Goal: Information Seeking & Learning: Learn about a topic

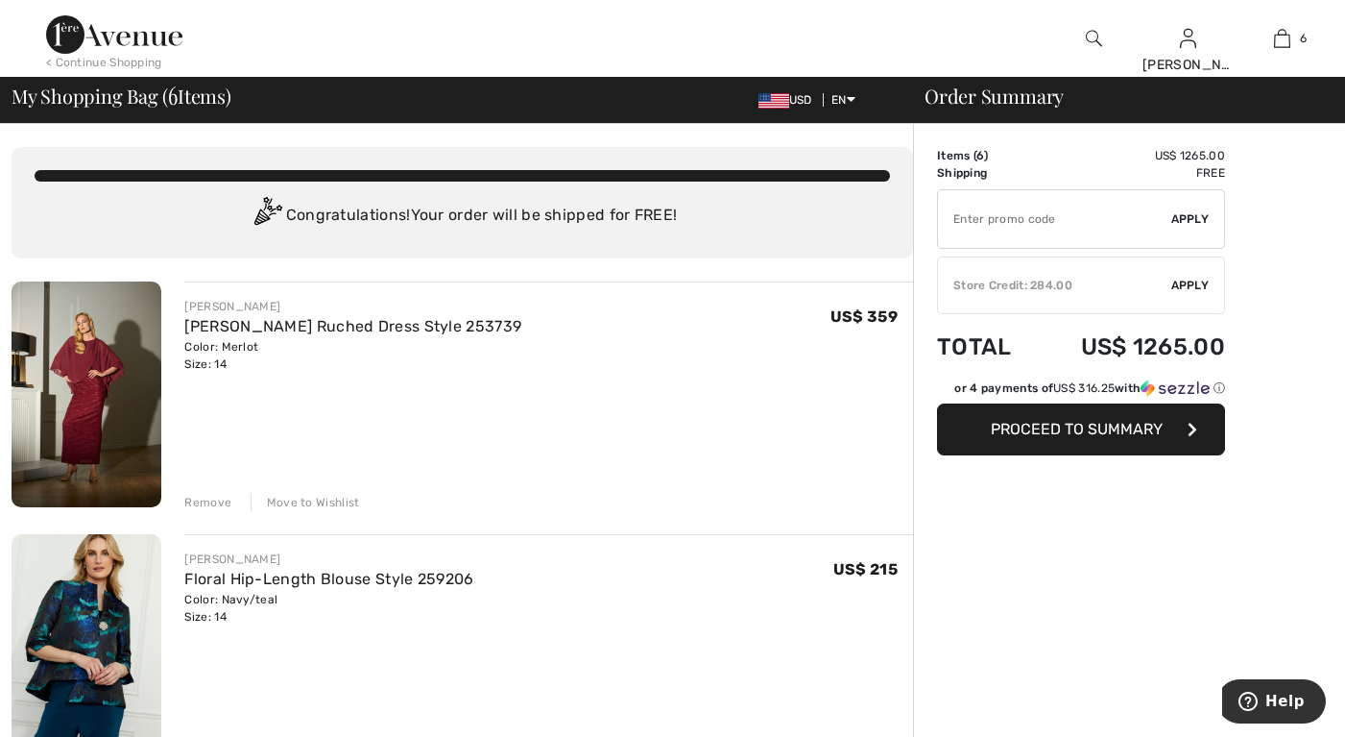
click at [1096, 36] on img at bounding box center [1094, 38] width 16 height 23
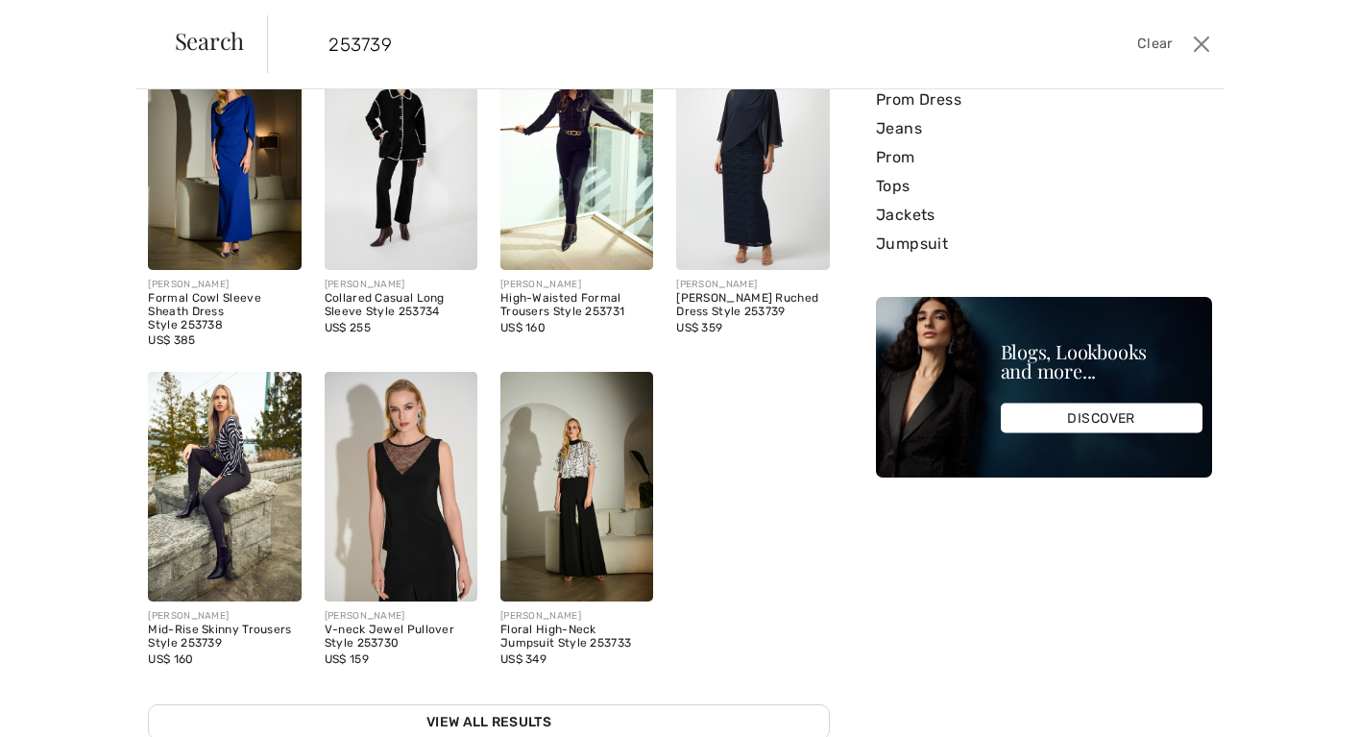
scroll to position [384, 0]
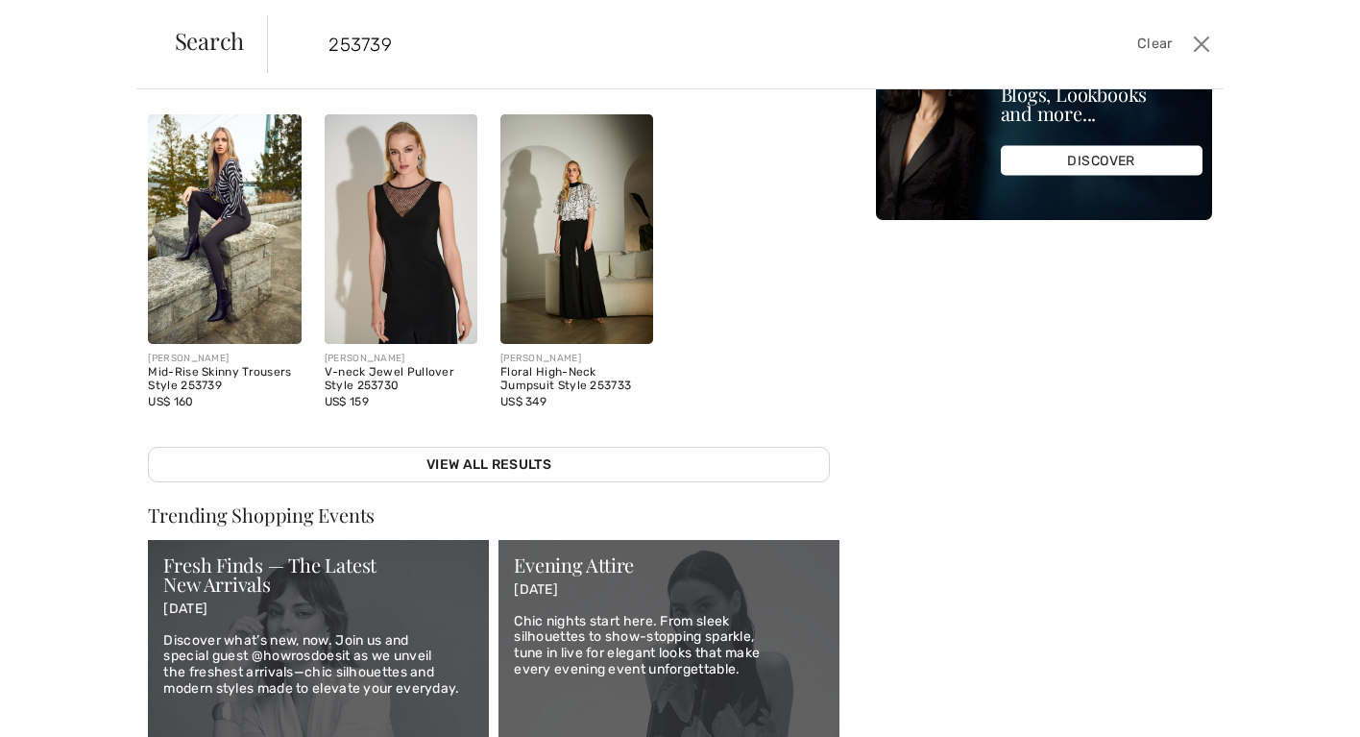
type input "253739"
click at [168, 248] on img at bounding box center [224, 229] width 153 height 230
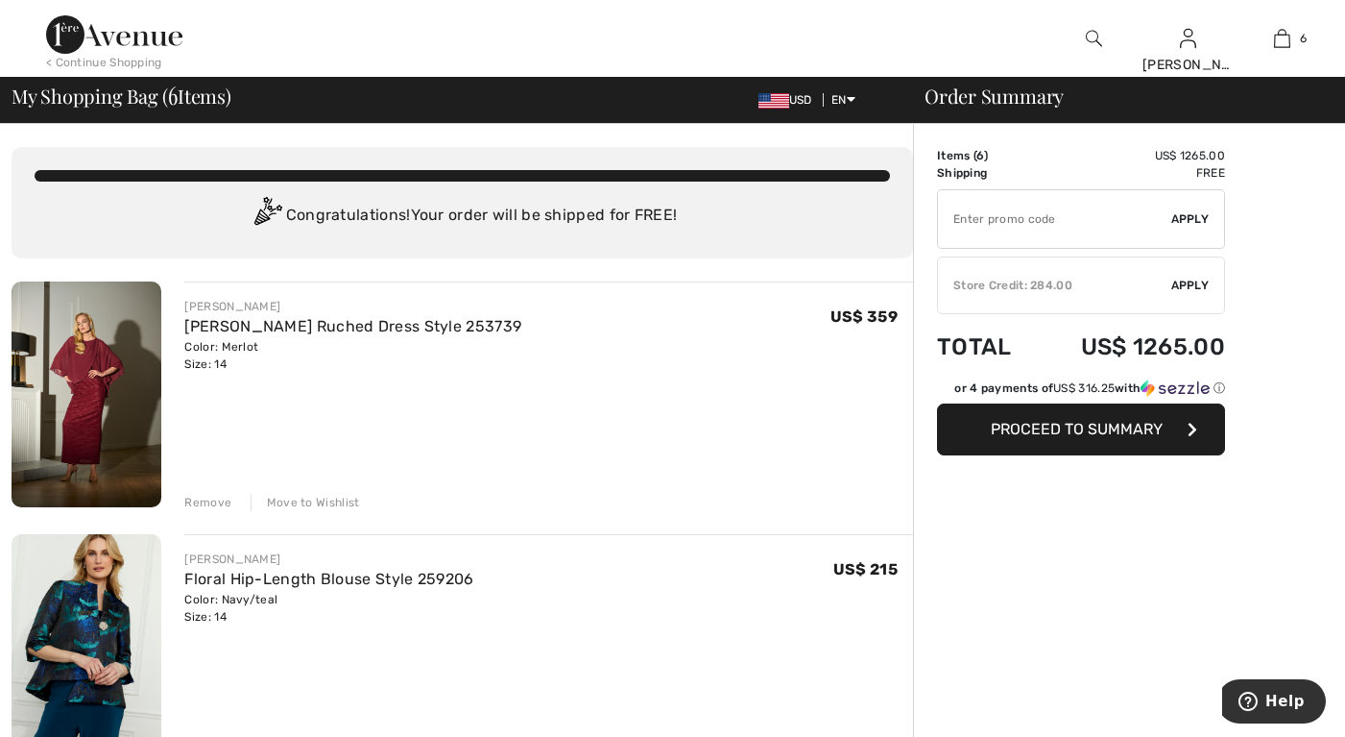
click at [1085, 38] on div at bounding box center [1095, 38] width 94 height 77
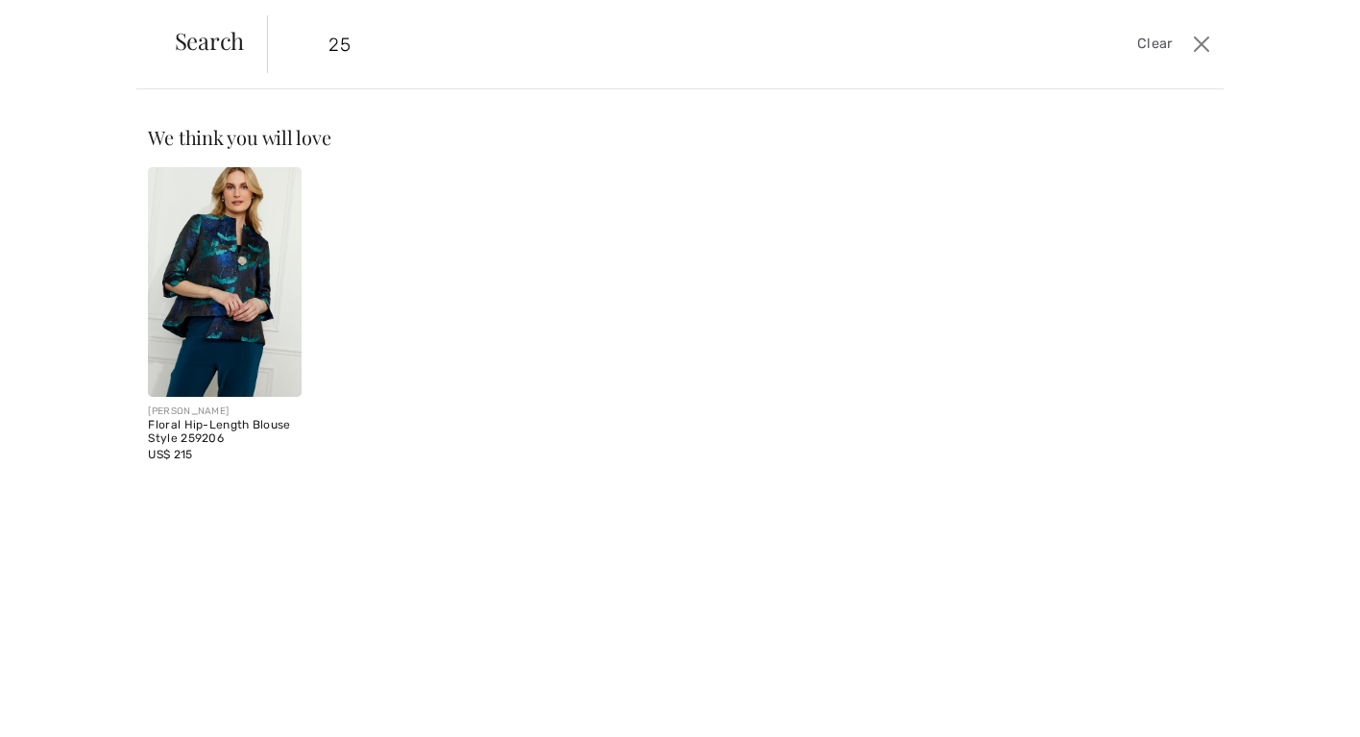
type input "2"
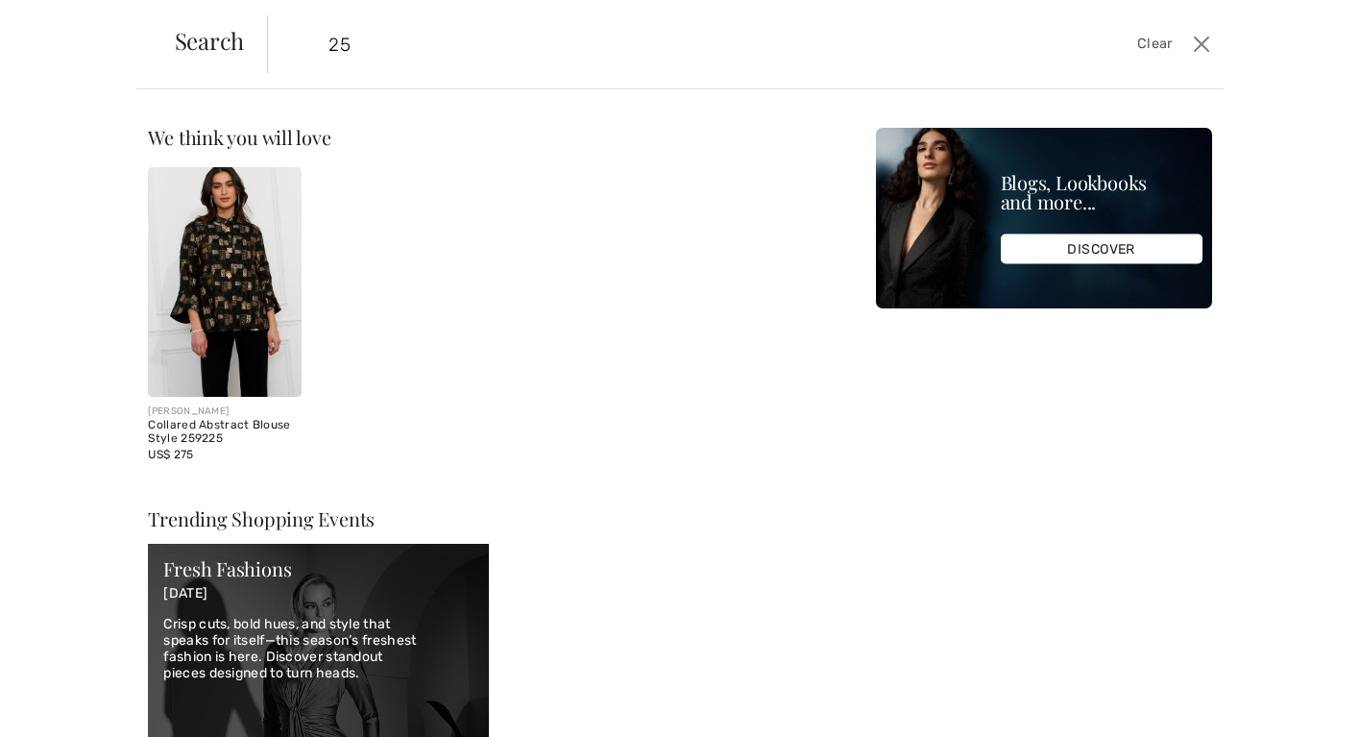
type input "2"
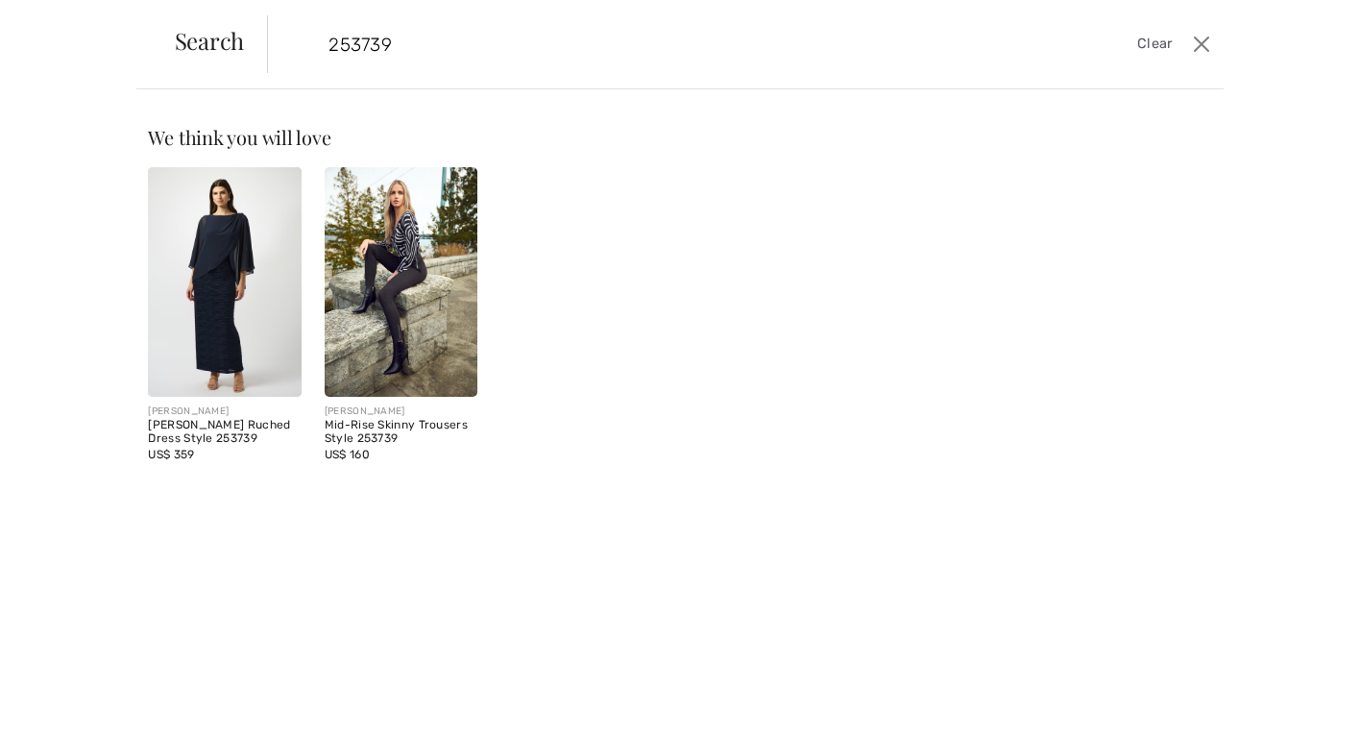
type input "253739"
click at [256, 313] on img at bounding box center [224, 282] width 153 height 230
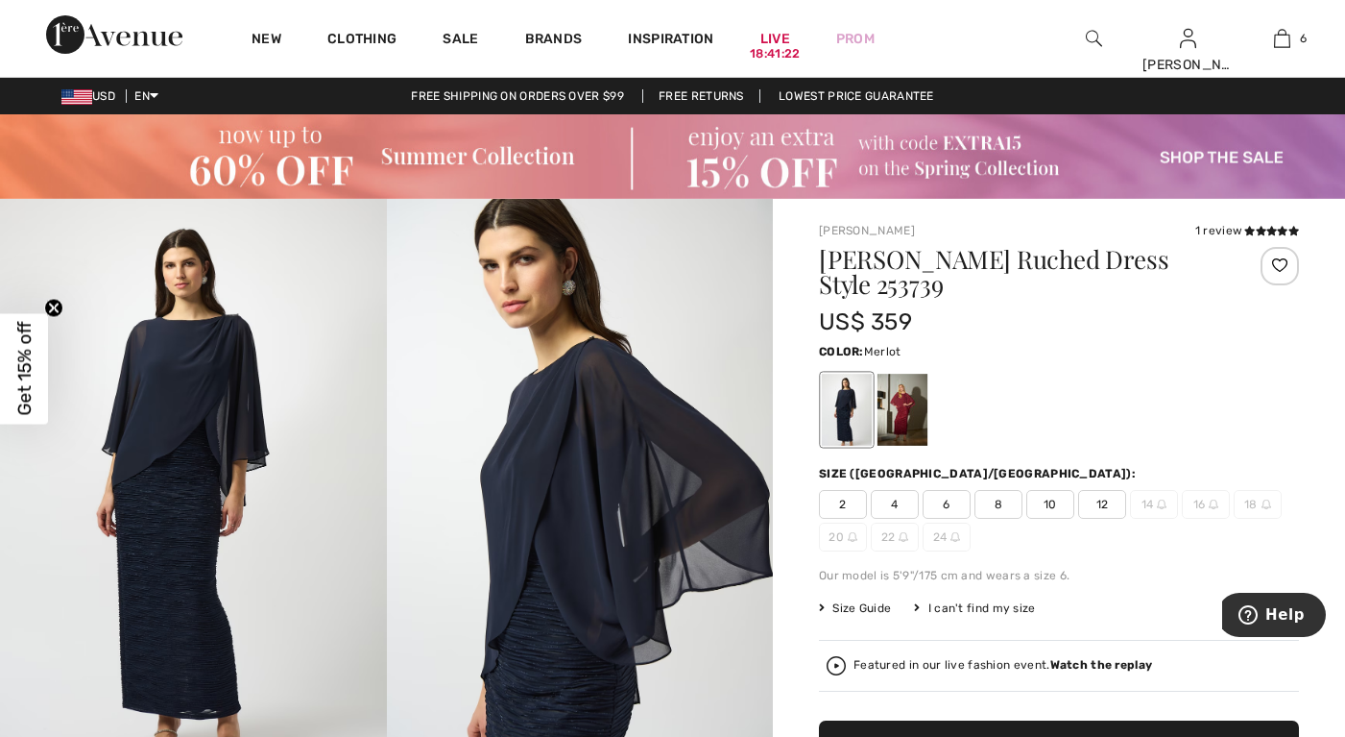
click at [904, 392] on div at bounding box center [903, 410] width 50 height 72
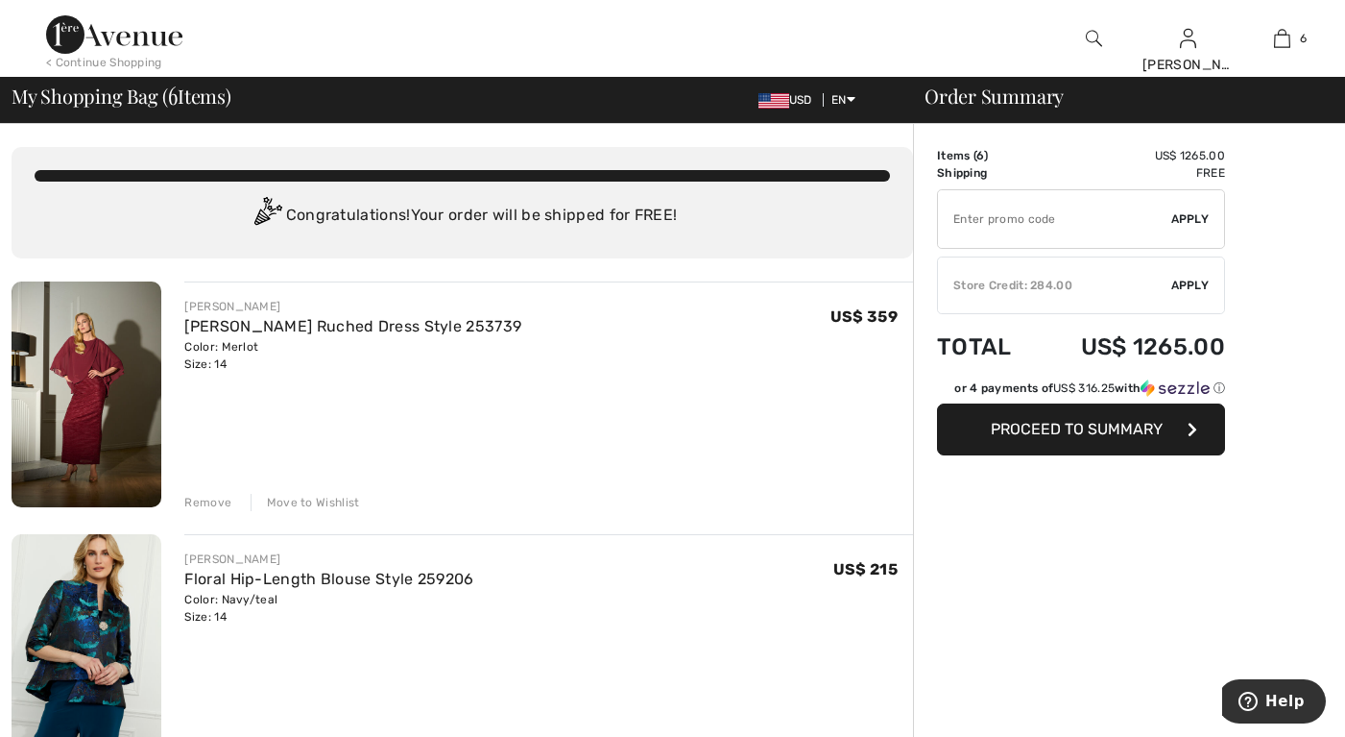
click at [1094, 27] on img at bounding box center [1094, 38] width 16 height 23
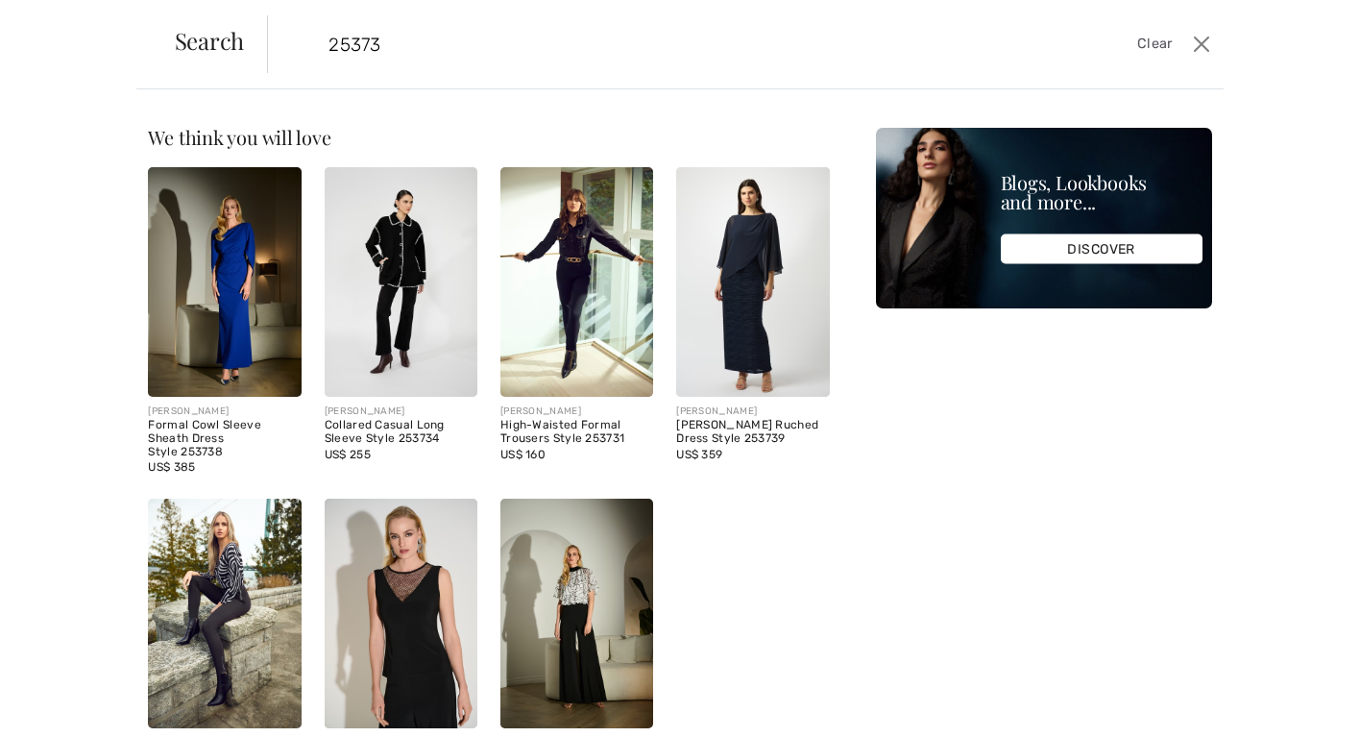
type input "253739"
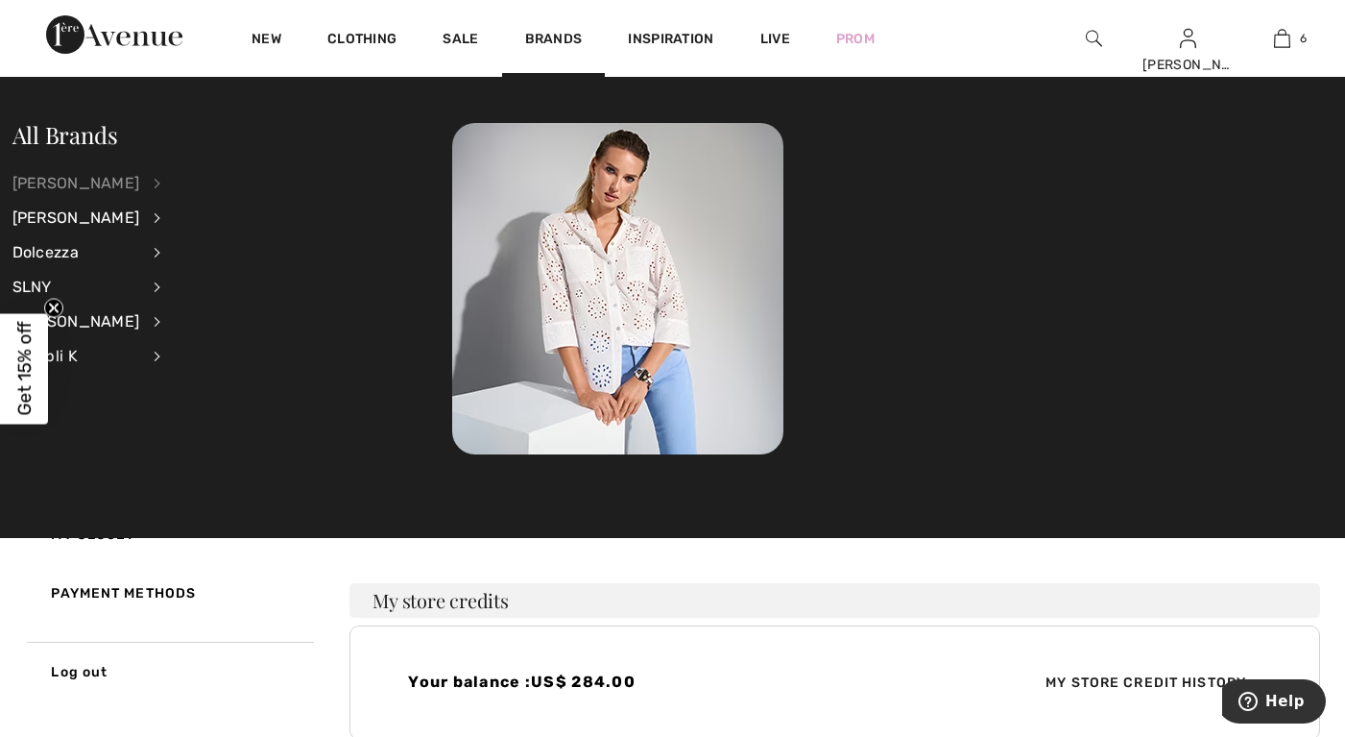
click at [81, 178] on div "[PERSON_NAME]" at bounding box center [76, 183] width 128 height 35
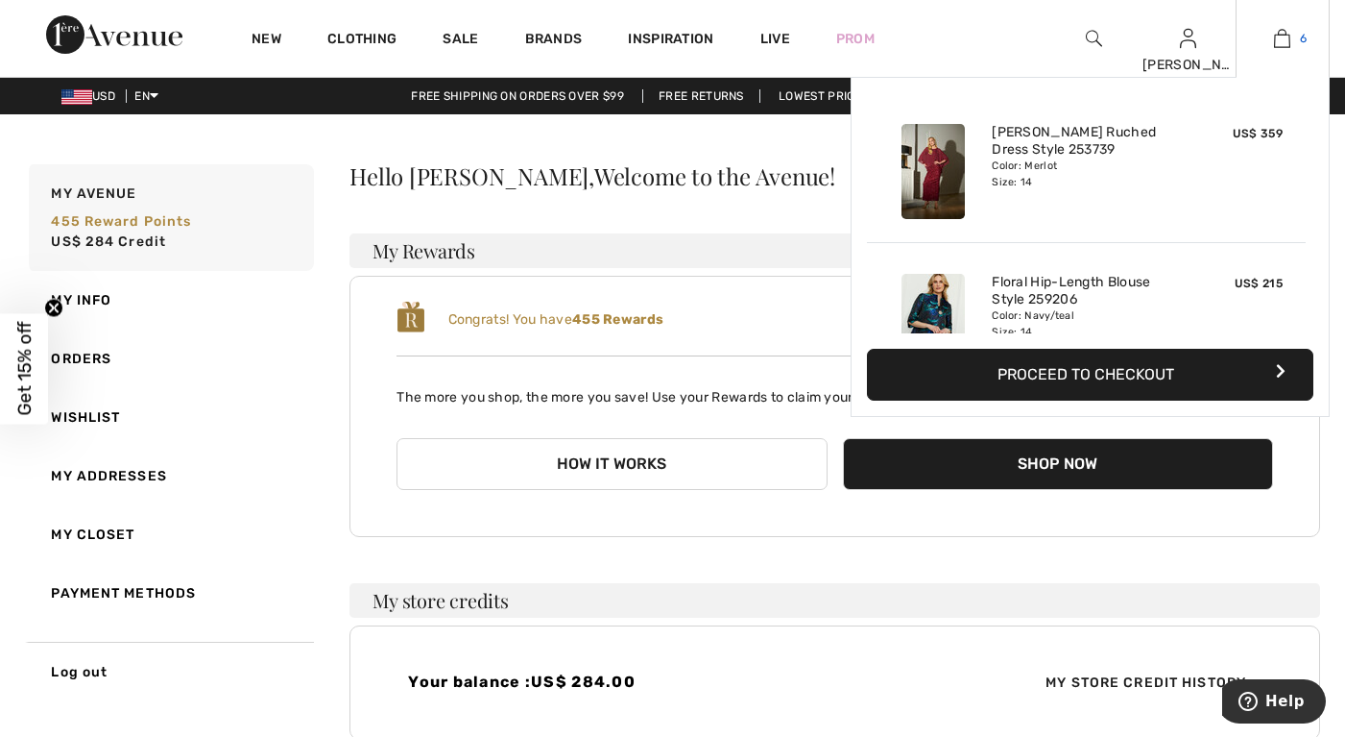
click at [1285, 32] on img at bounding box center [1282, 38] width 16 height 23
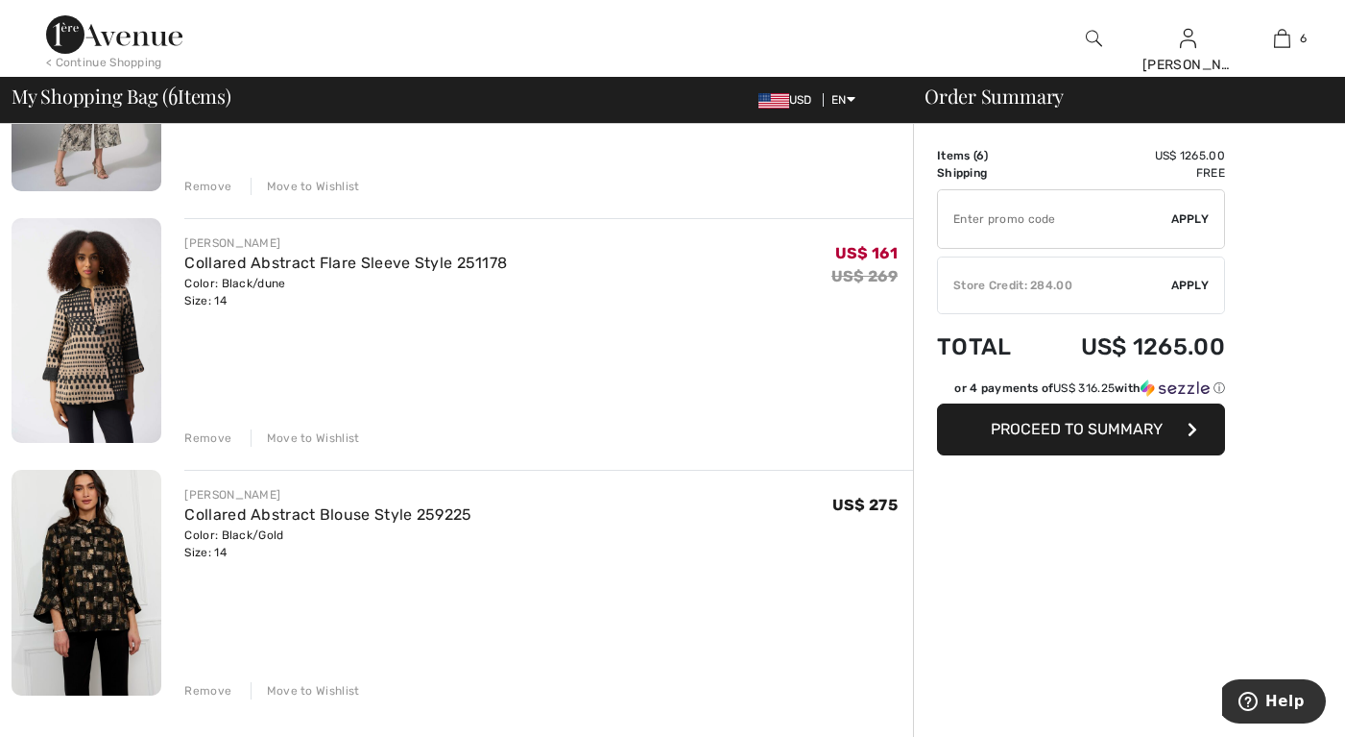
scroll to position [1056, 0]
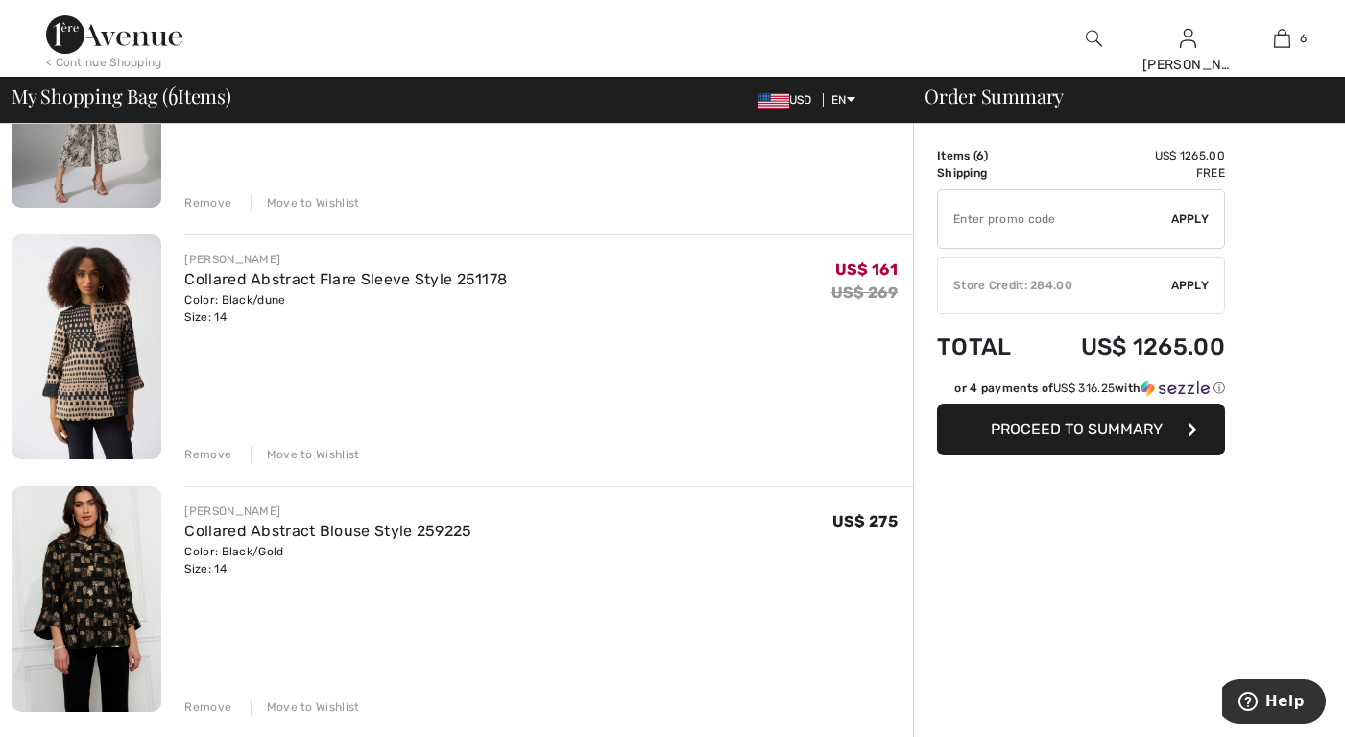
click at [210, 454] on div "Remove" at bounding box center [207, 454] width 47 height 17
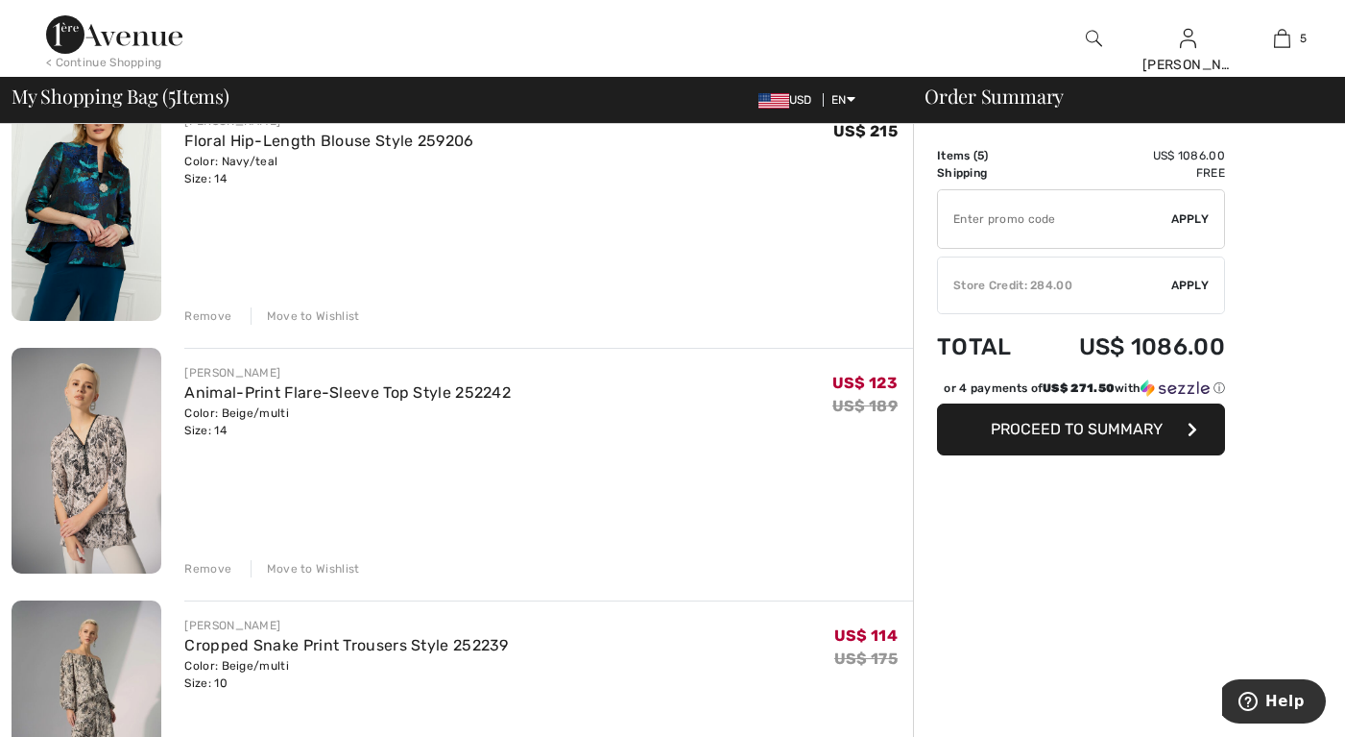
scroll to position [0, 0]
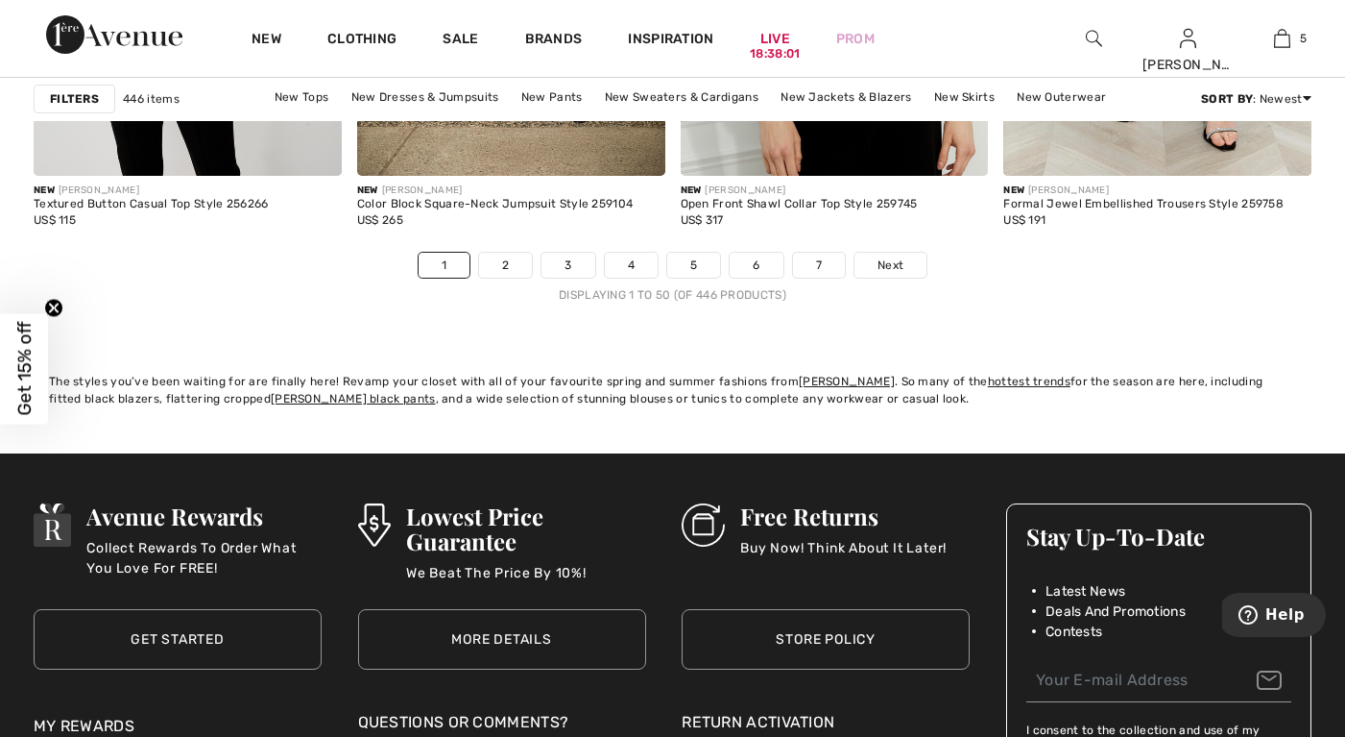
scroll to position [8546, 0]
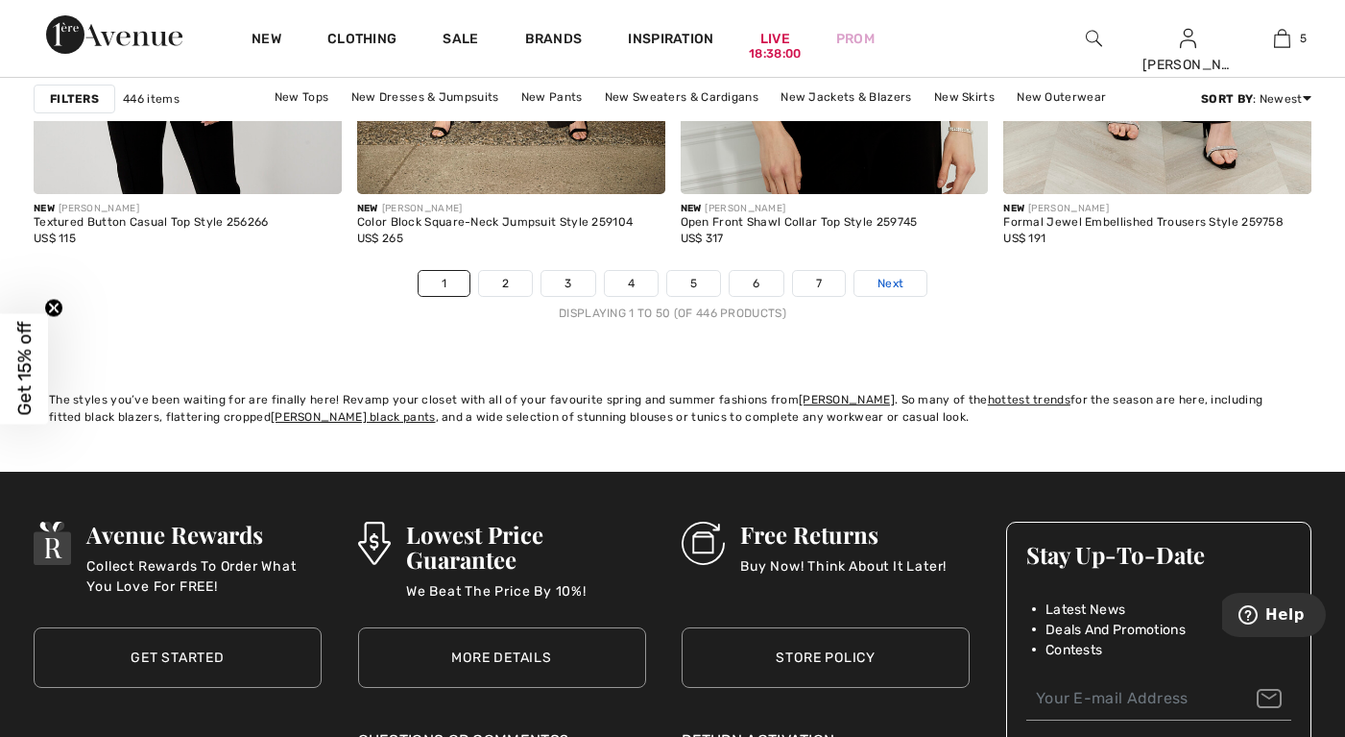
click at [885, 279] on span "Next" at bounding box center [891, 283] width 26 height 17
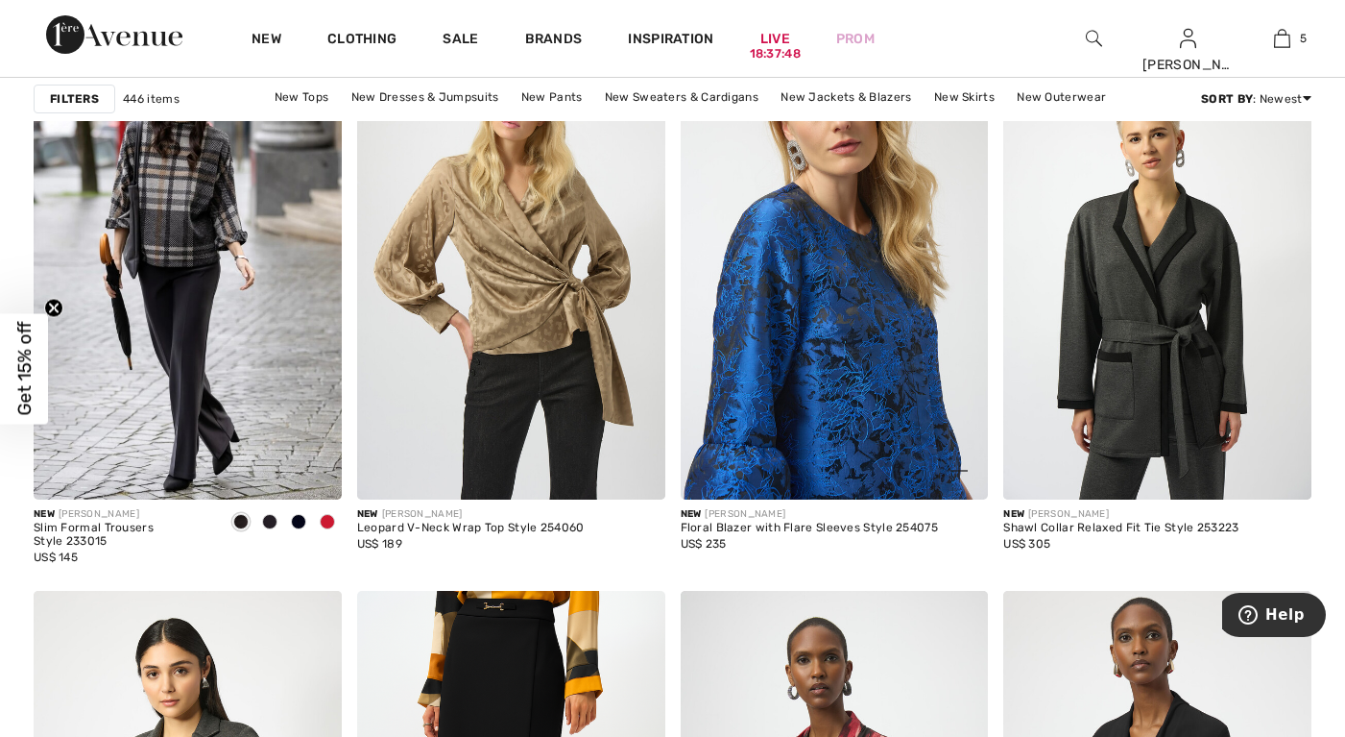
scroll to position [2785, 0]
click at [835, 346] on img at bounding box center [835, 267] width 308 height 462
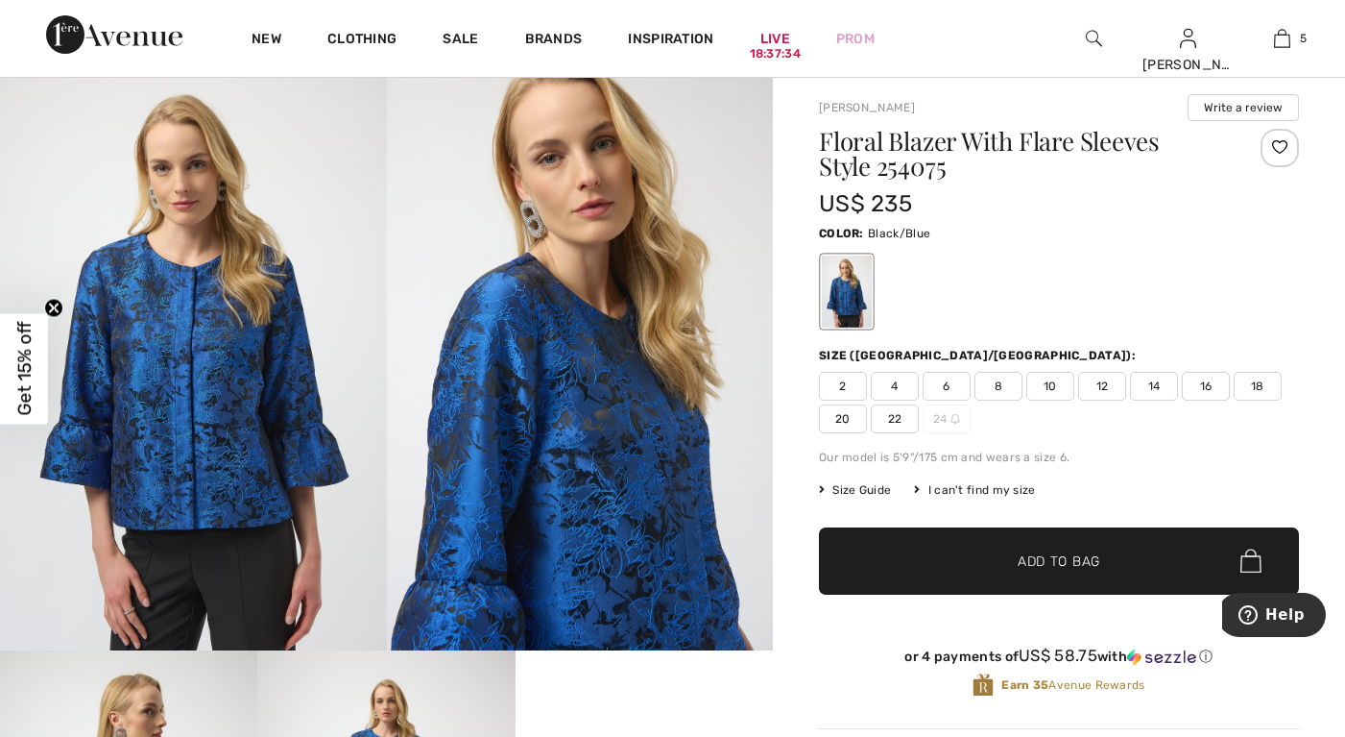
scroll to position [96, 0]
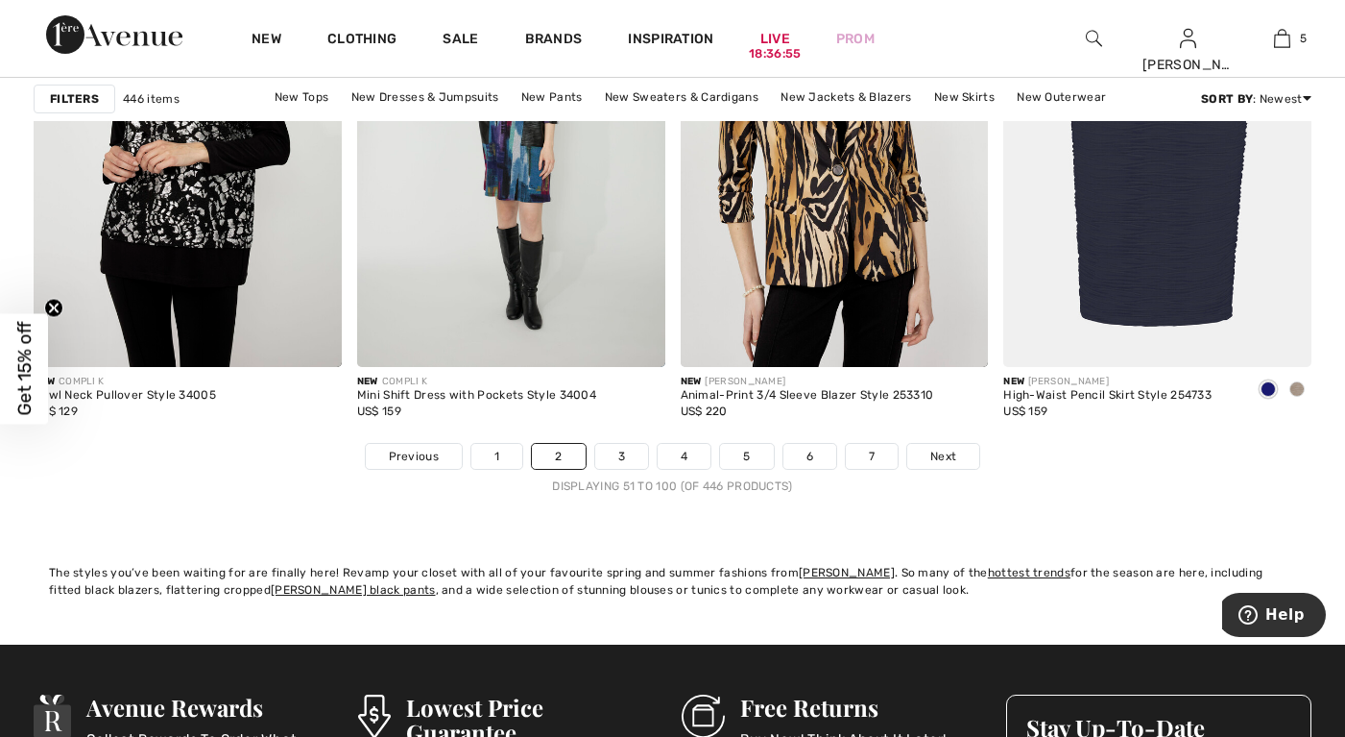
scroll to position [8642, 0]
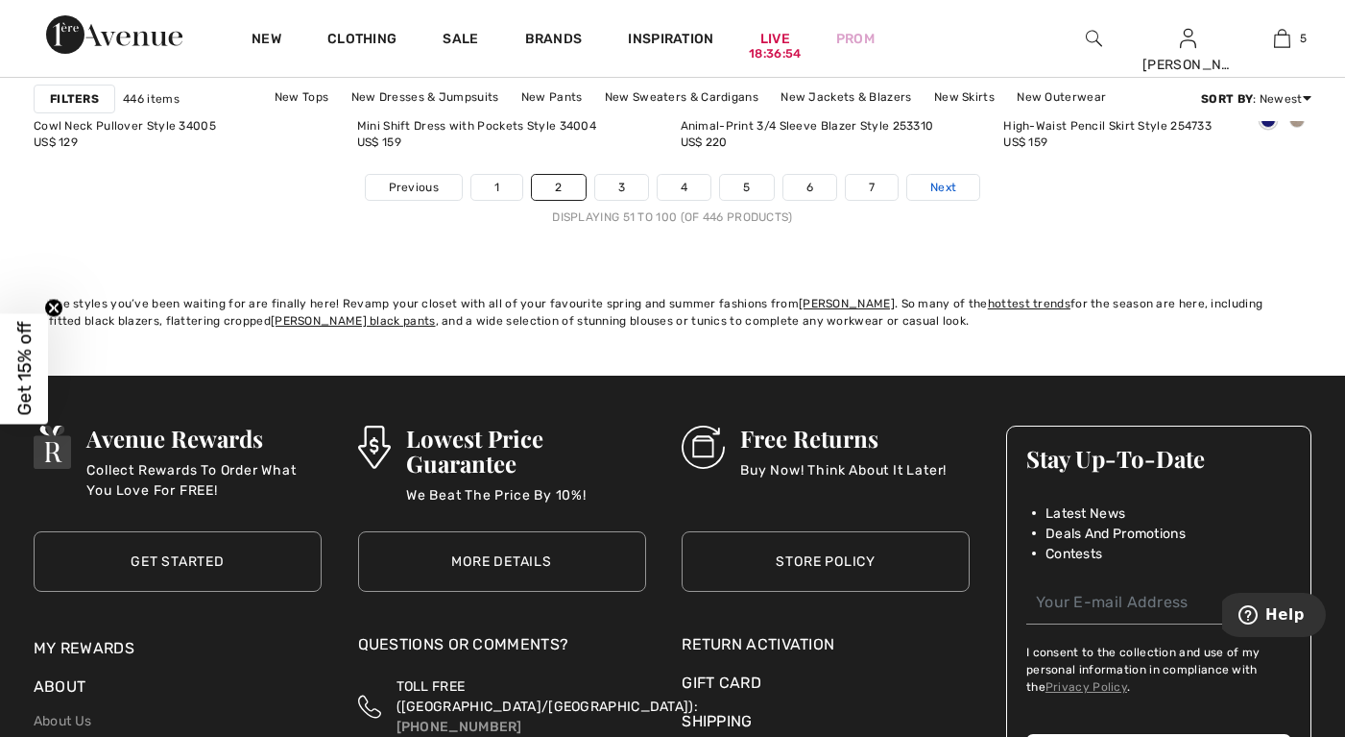
click at [950, 176] on link "Next" at bounding box center [943, 187] width 72 height 25
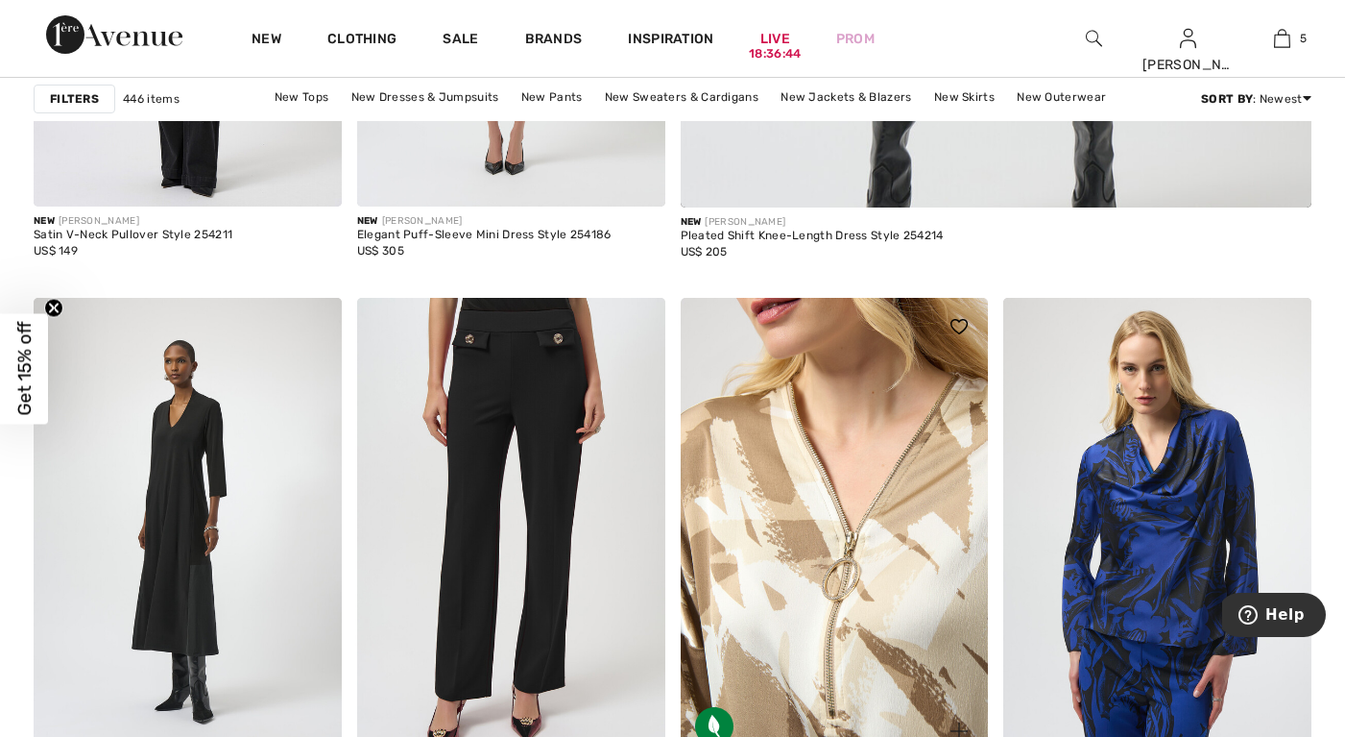
scroll to position [960, 0]
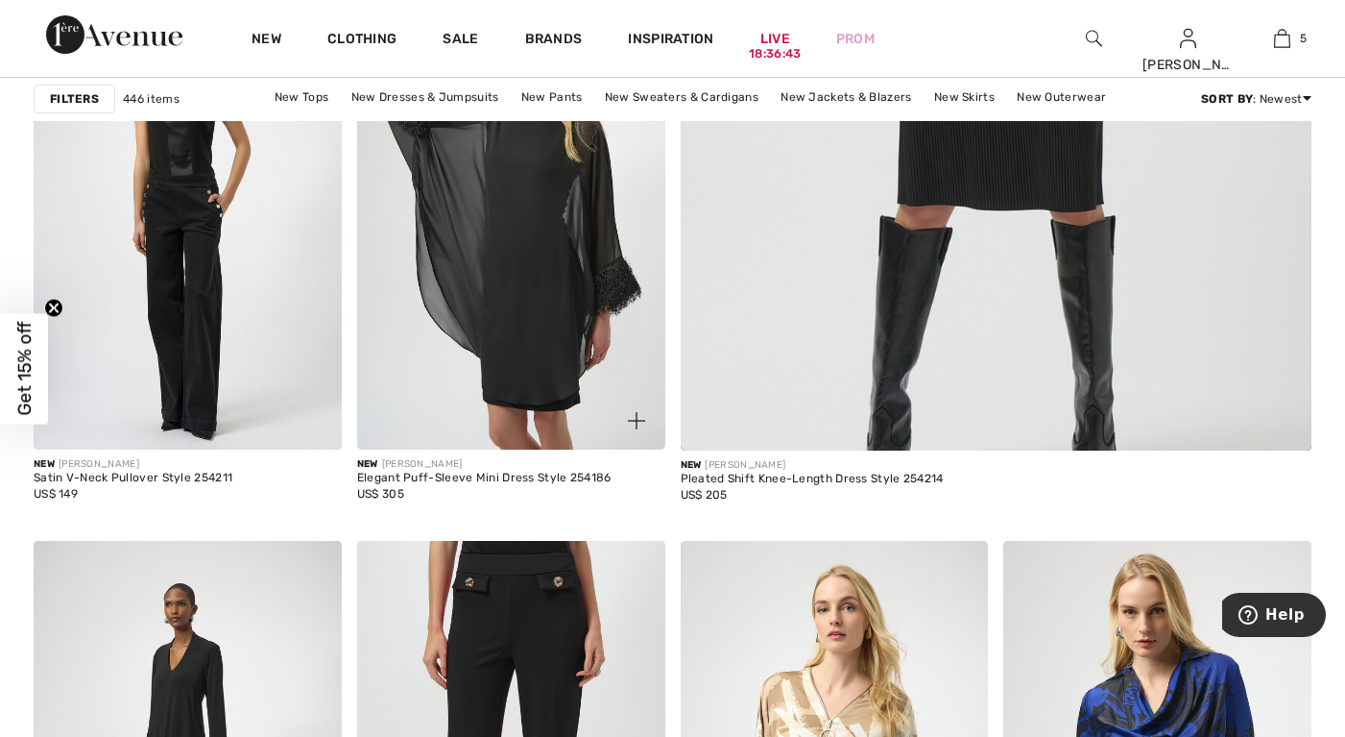
click at [530, 345] on img at bounding box center [511, 219] width 308 height 462
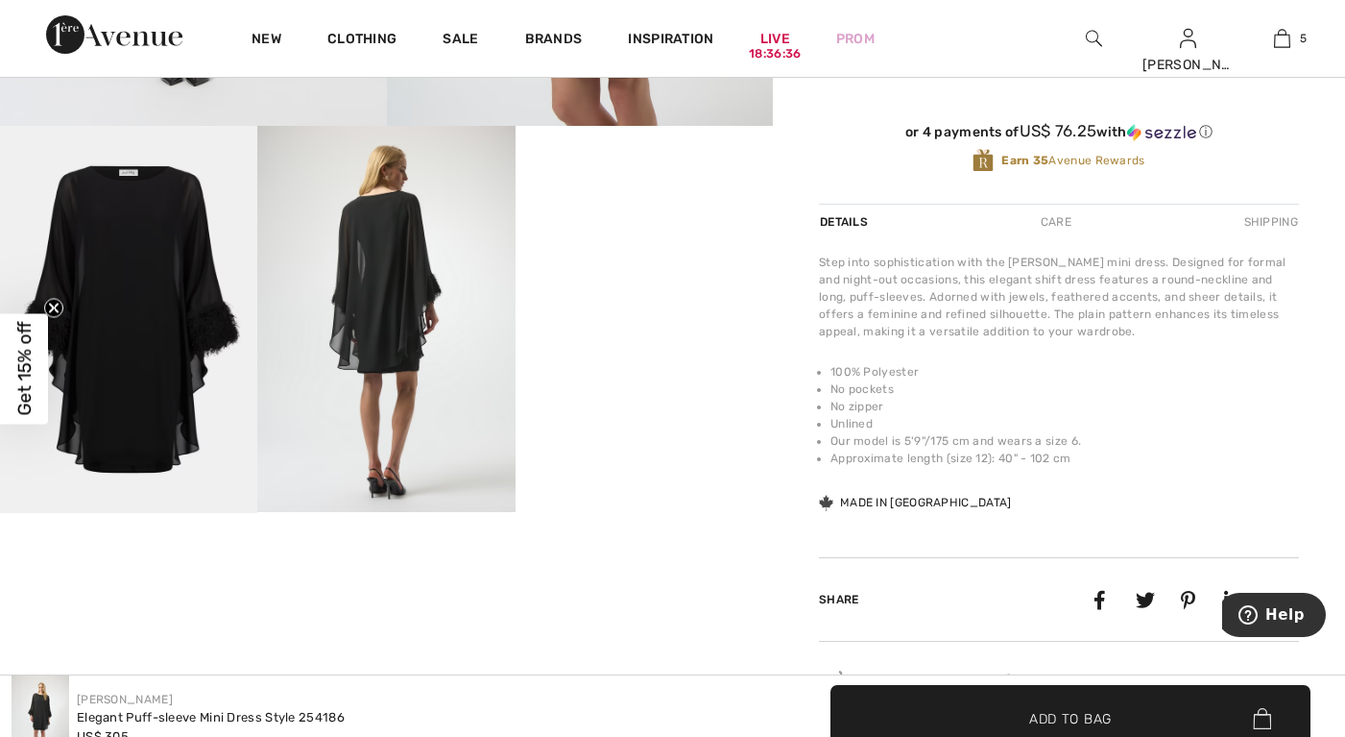
scroll to position [672, 0]
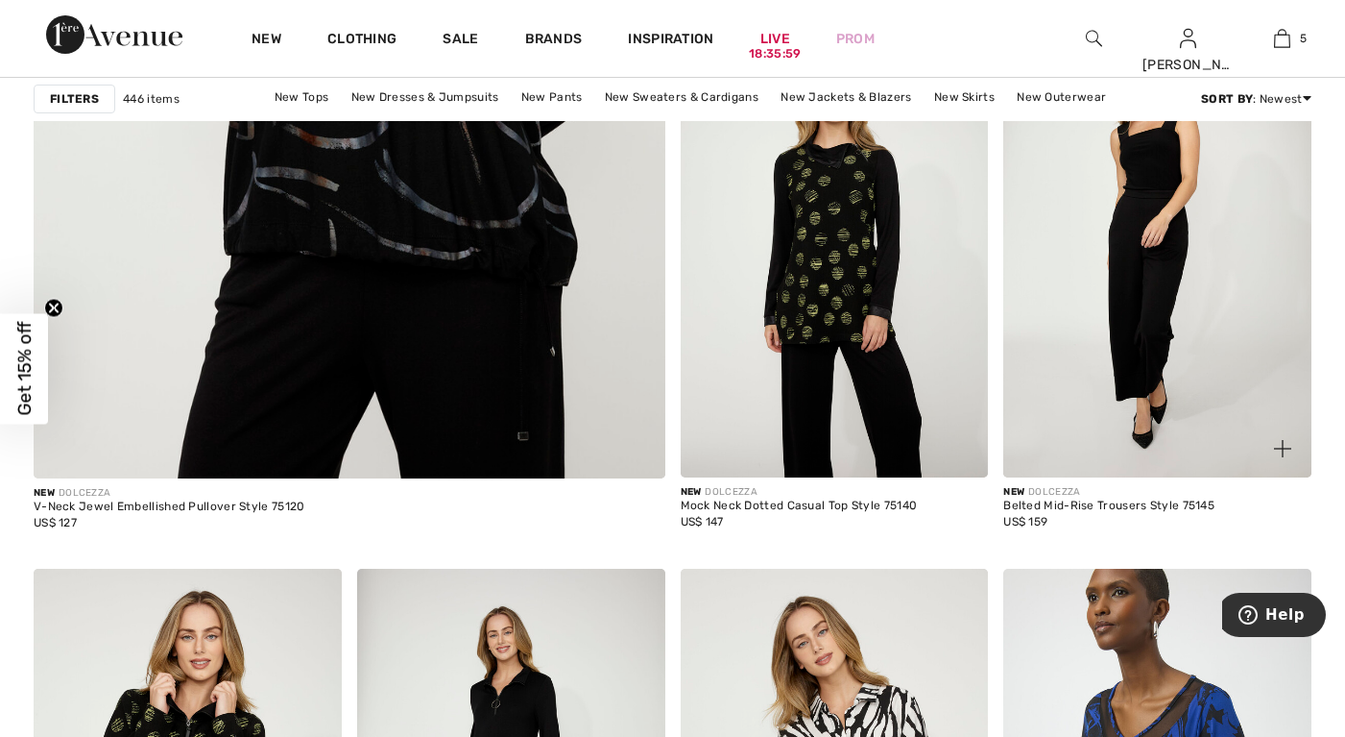
scroll to position [5089, 0]
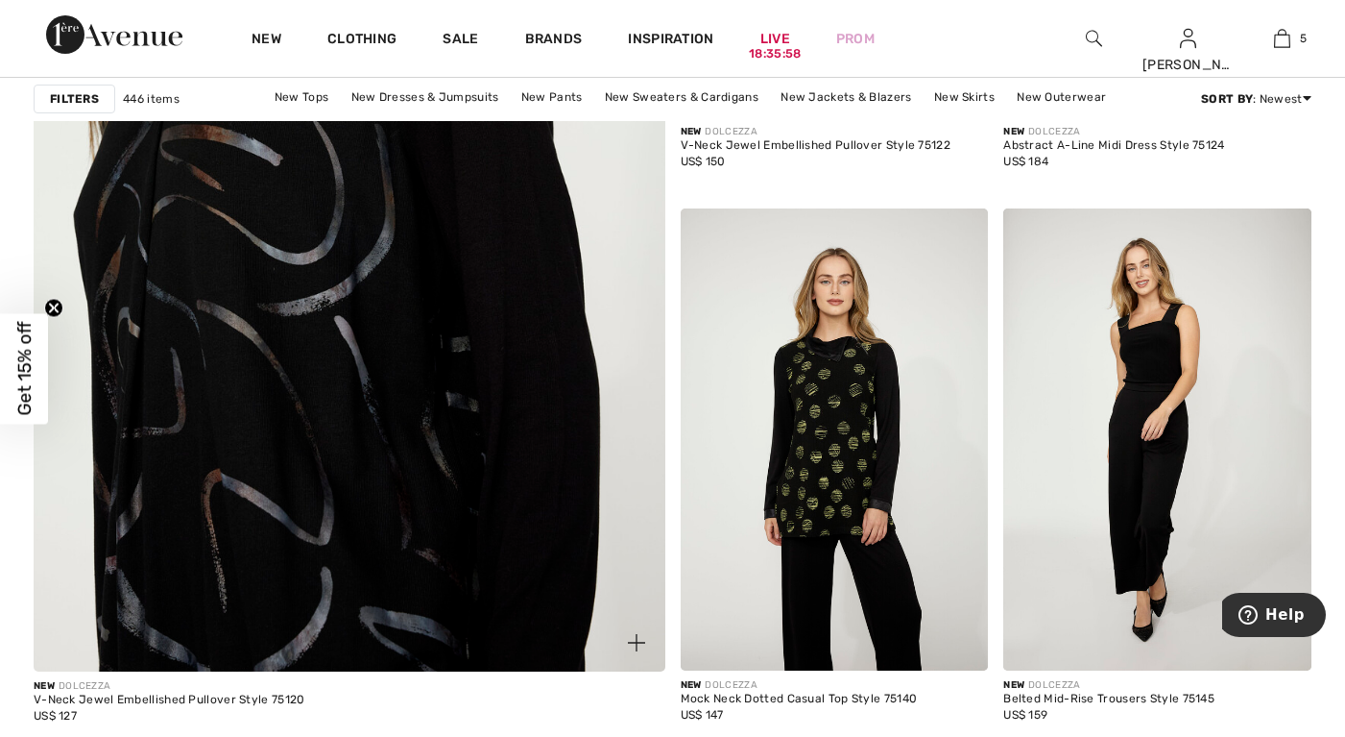
click at [416, 521] on img at bounding box center [349, 223] width 758 height 1137
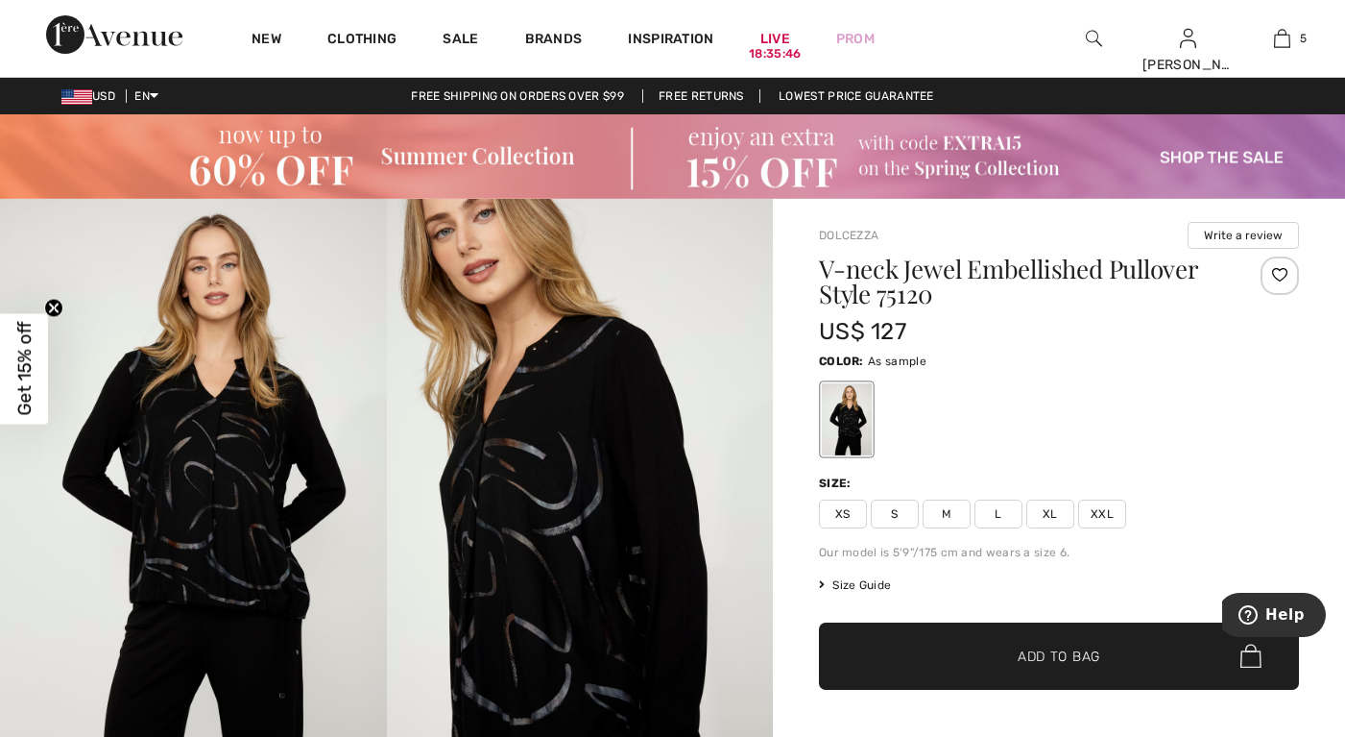
click at [583, 484] on img at bounding box center [580, 489] width 387 height 580
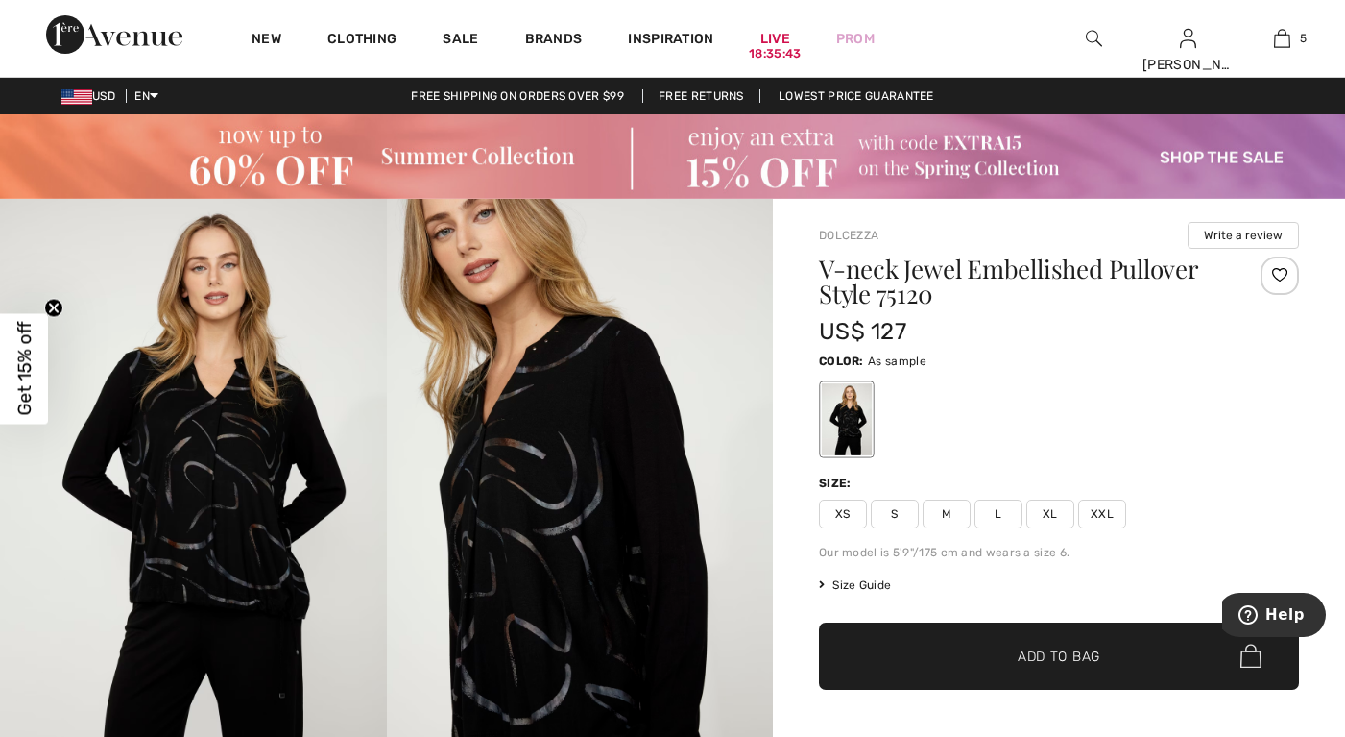
click at [717, 642] on img at bounding box center [580, 489] width 387 height 580
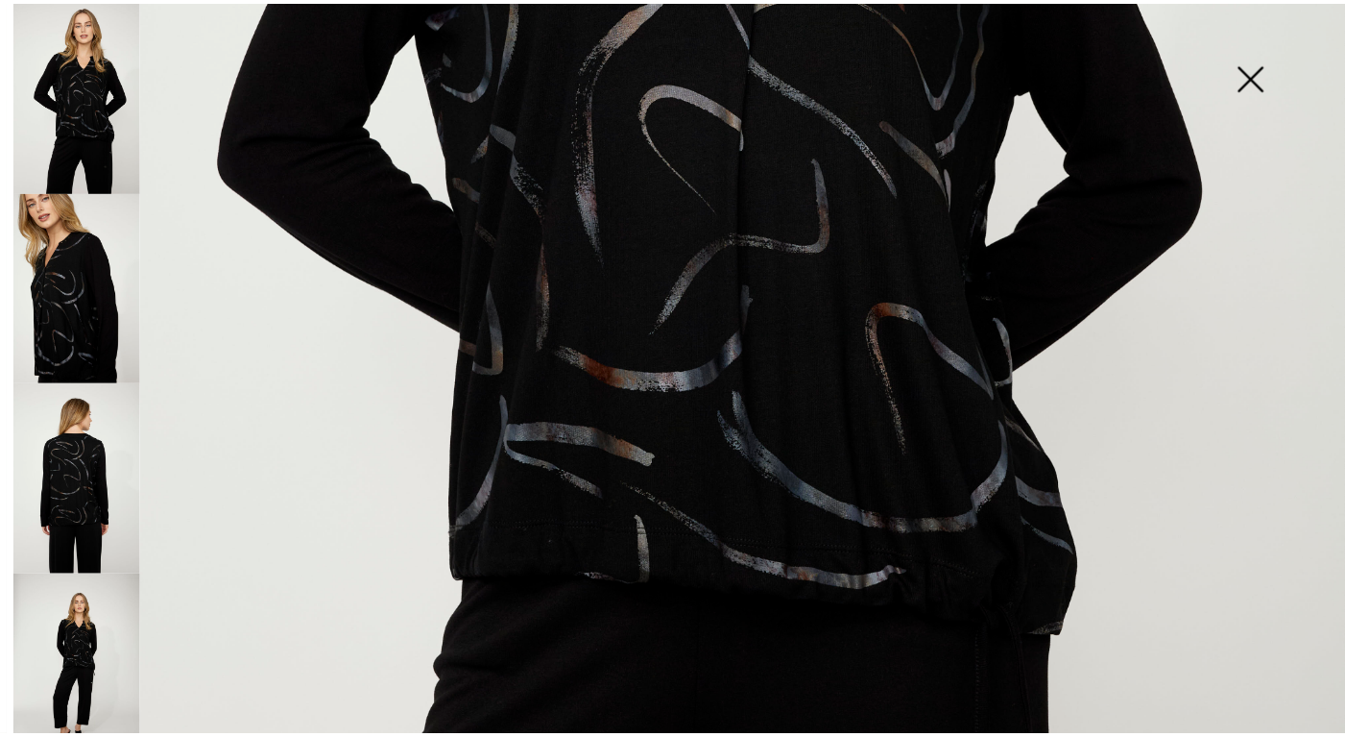
scroll to position [960, 0]
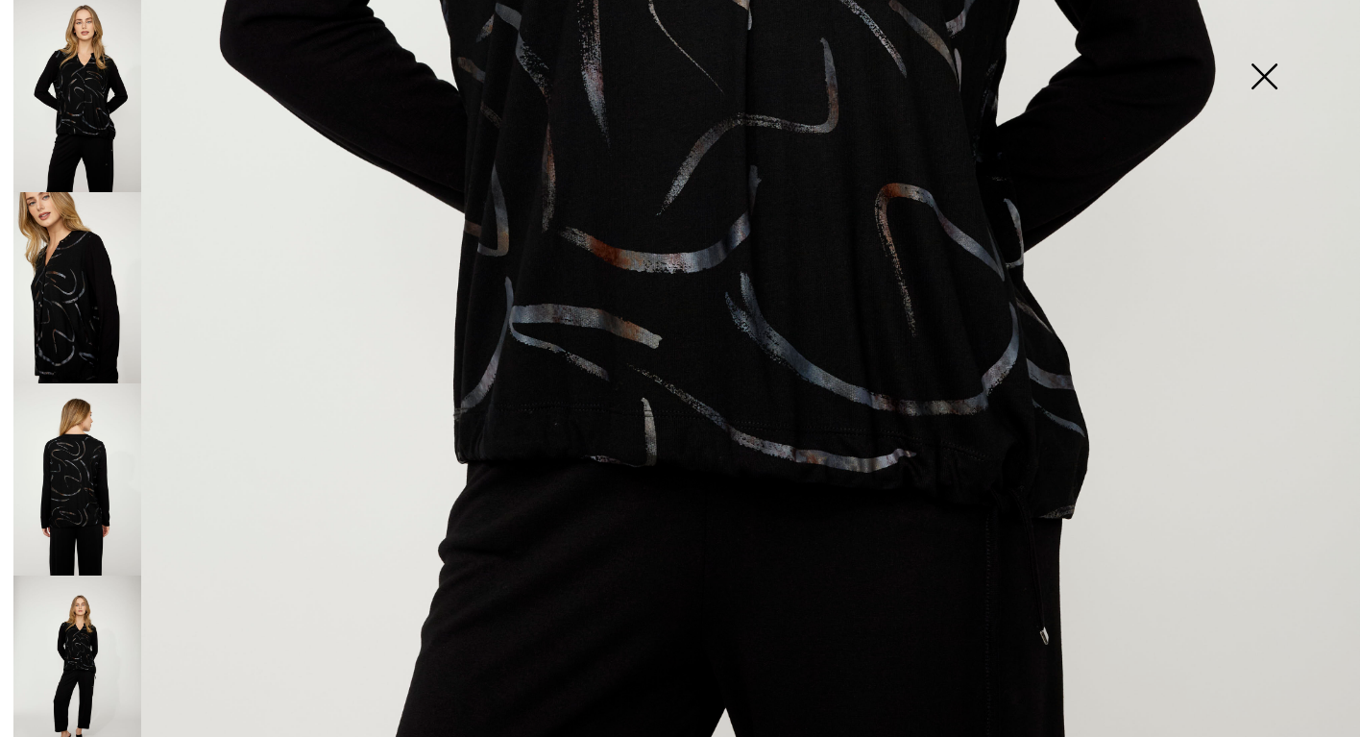
click at [1272, 85] on img at bounding box center [1264, 78] width 96 height 99
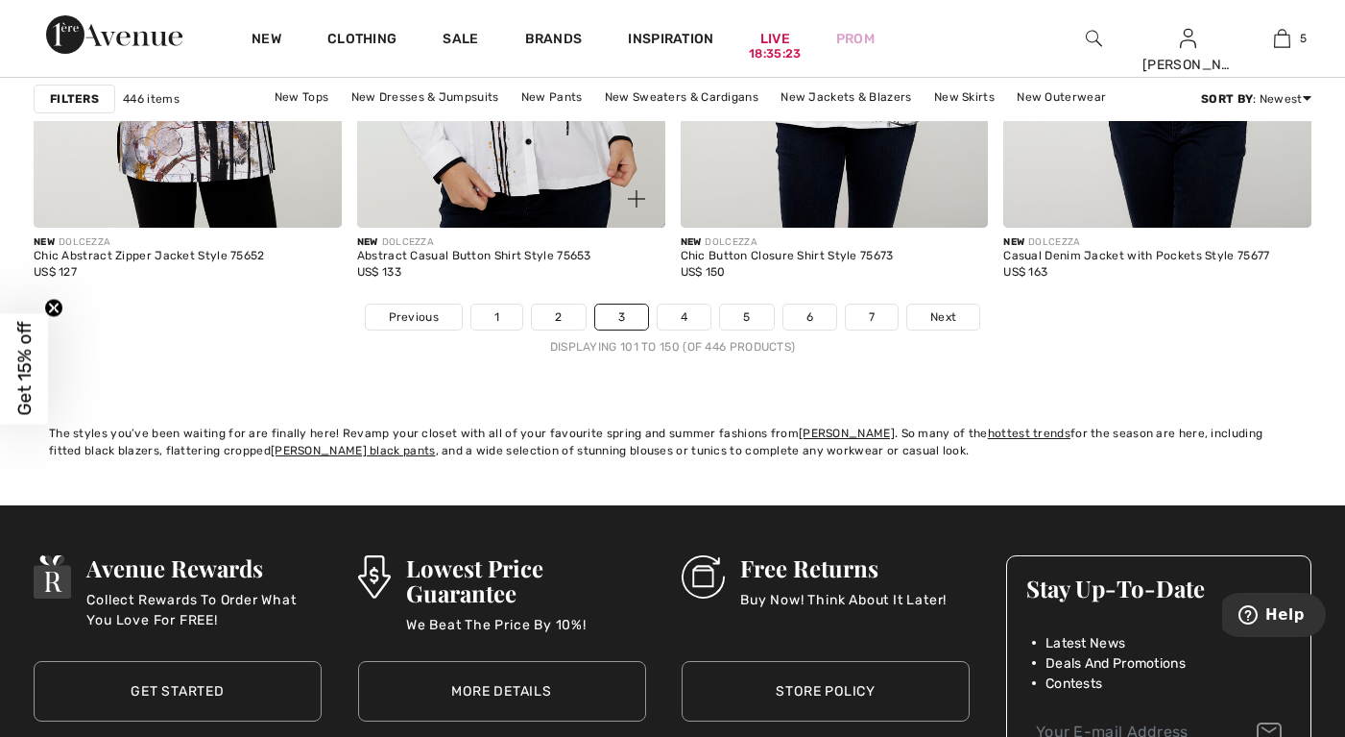
scroll to position [8546, 0]
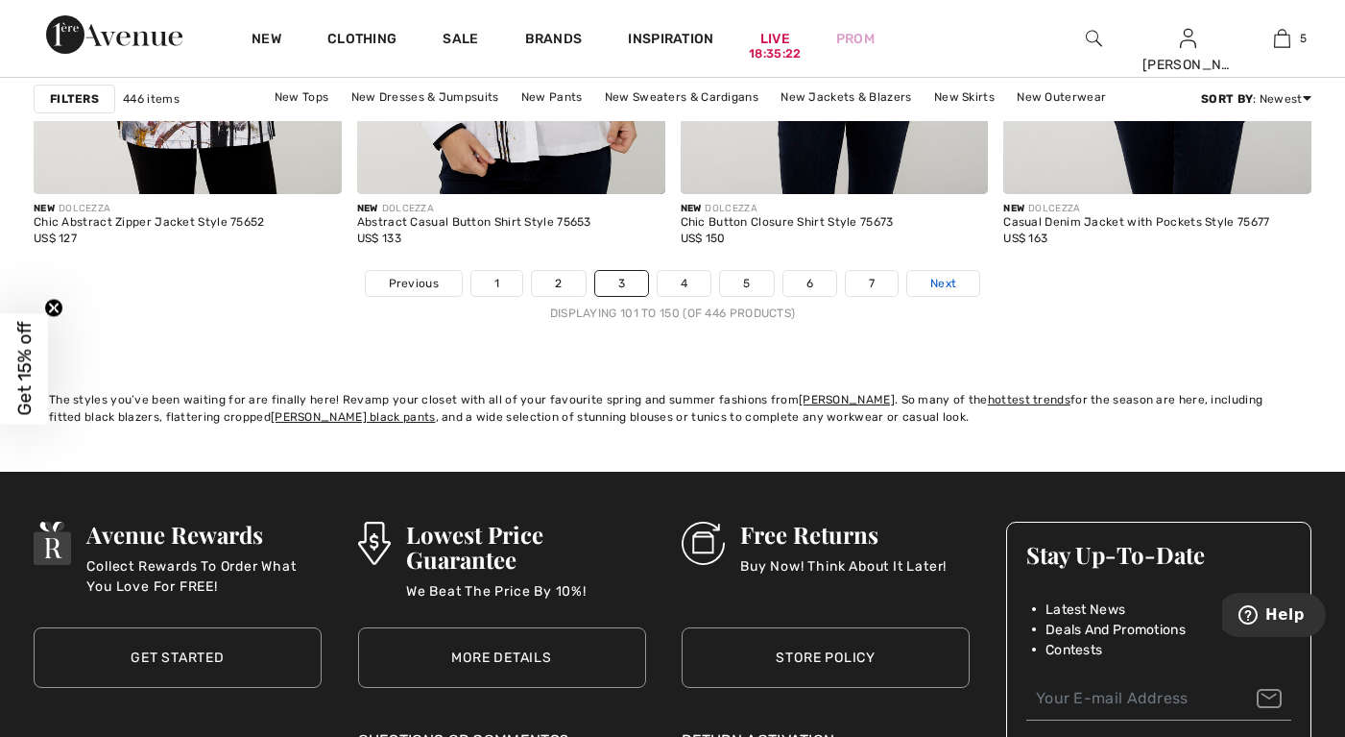
click at [942, 275] on span "Next" at bounding box center [943, 283] width 26 height 17
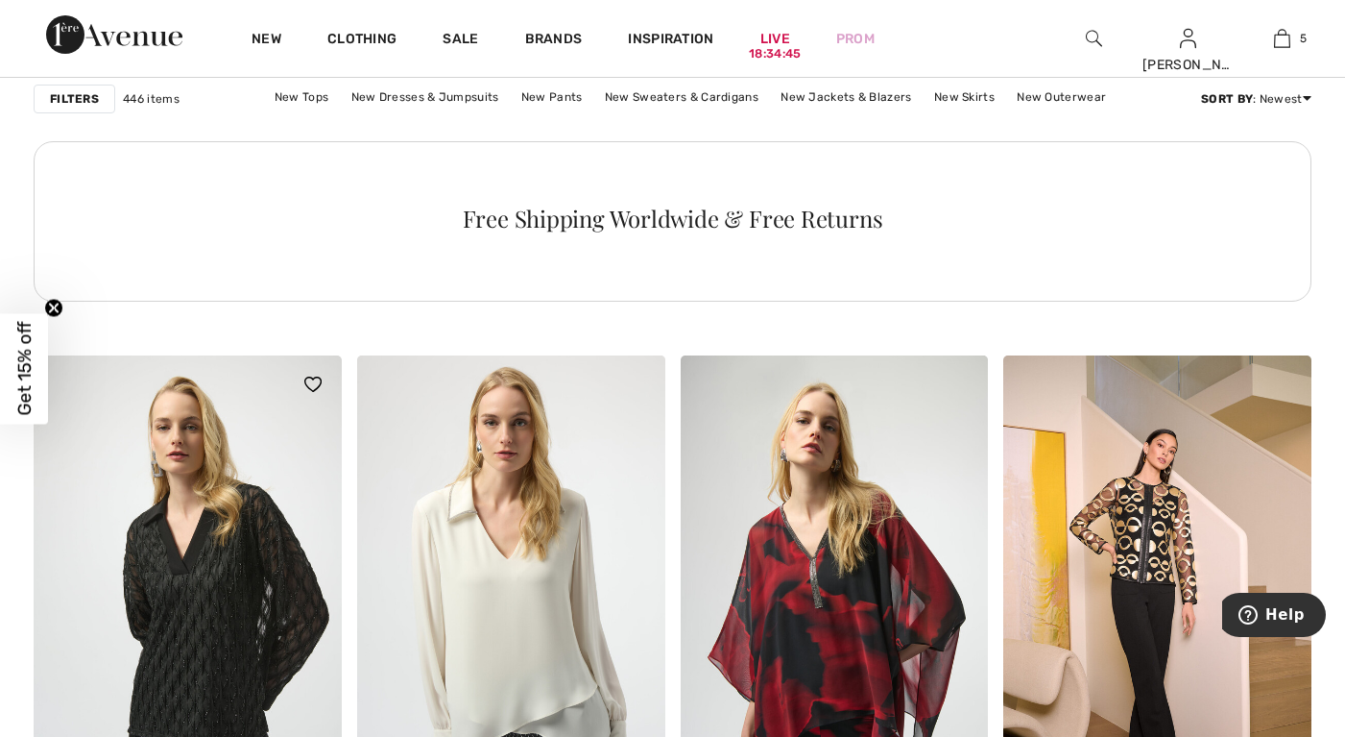
scroll to position [2785, 0]
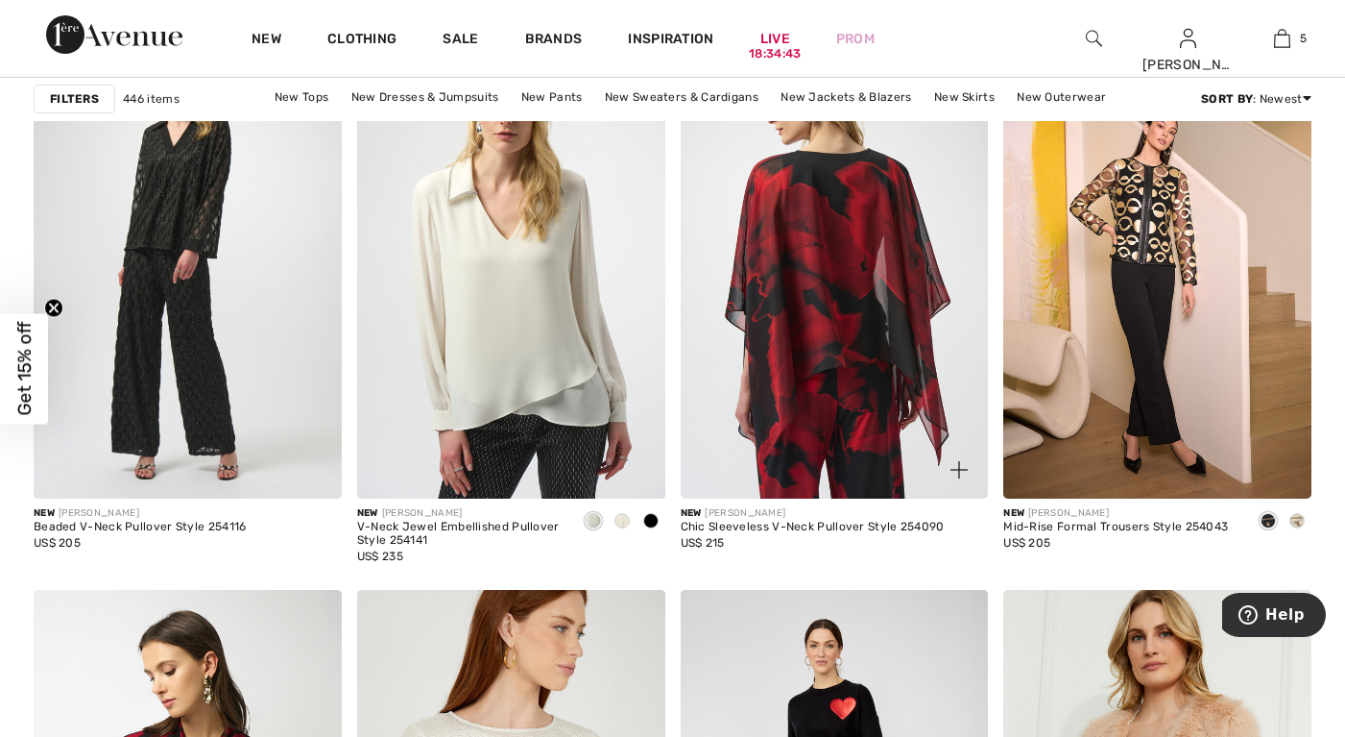
click at [824, 425] on img at bounding box center [835, 267] width 308 height 462
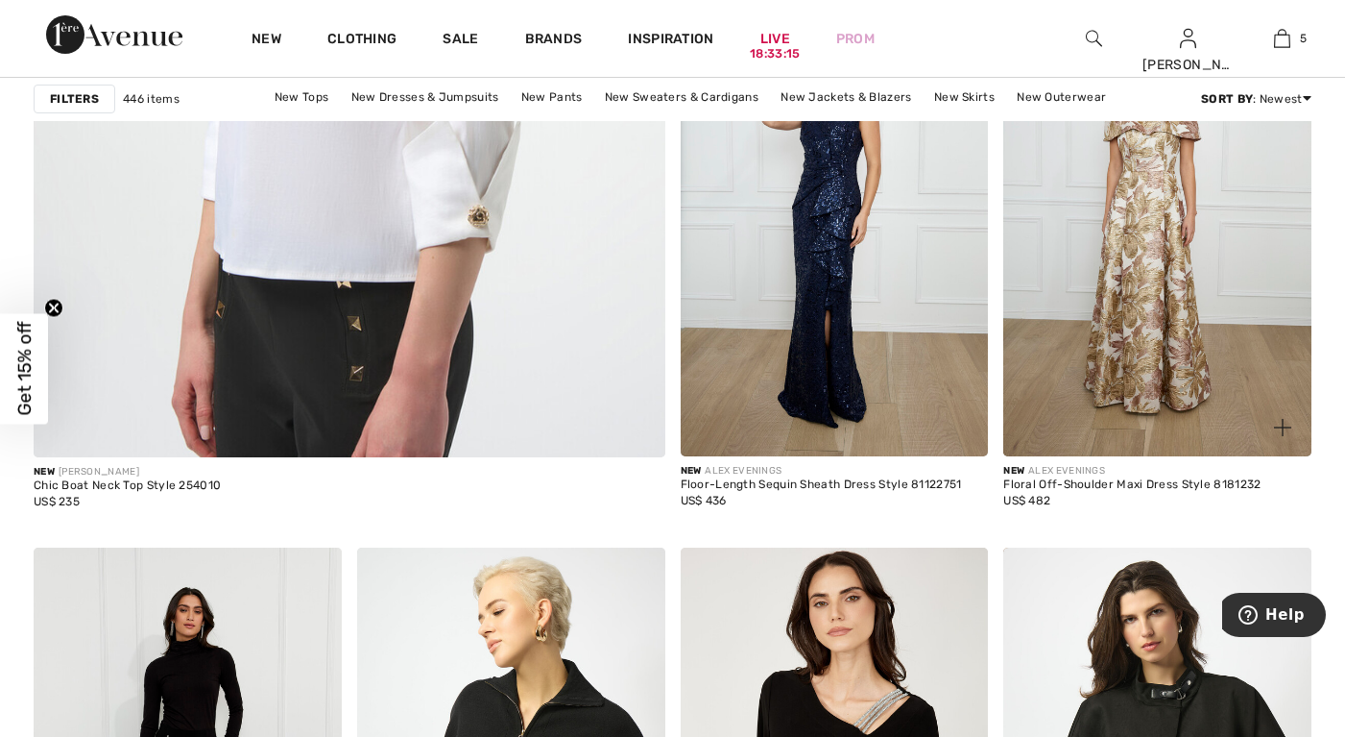
scroll to position [5185, 0]
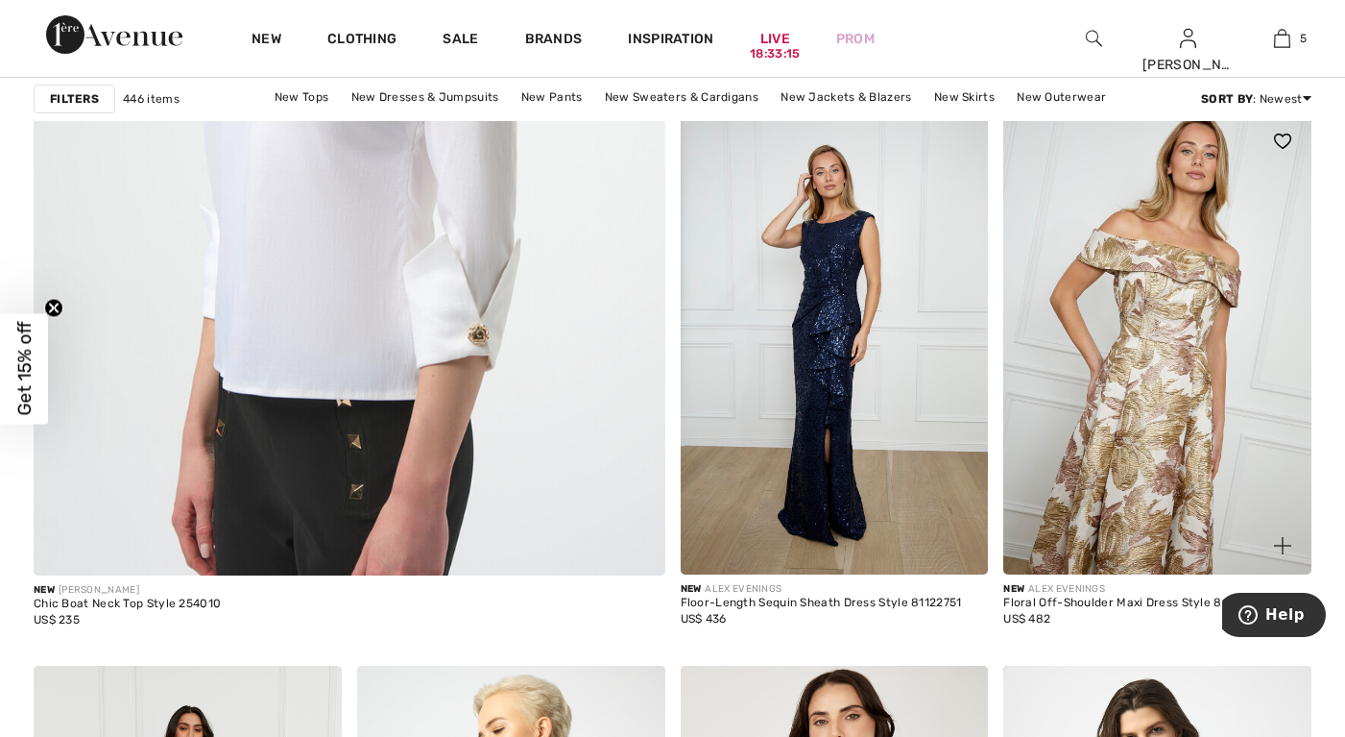
click at [1180, 432] on img at bounding box center [1157, 343] width 308 height 462
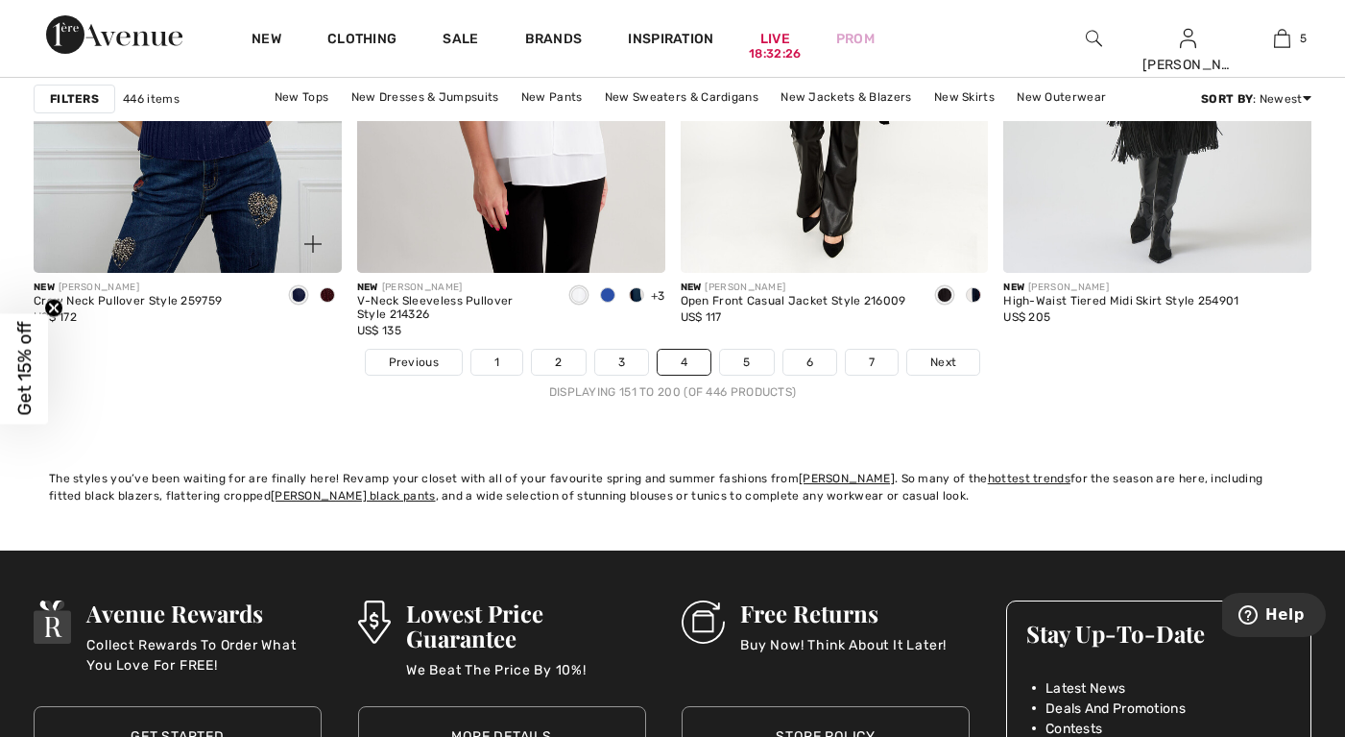
scroll to position [8546, 0]
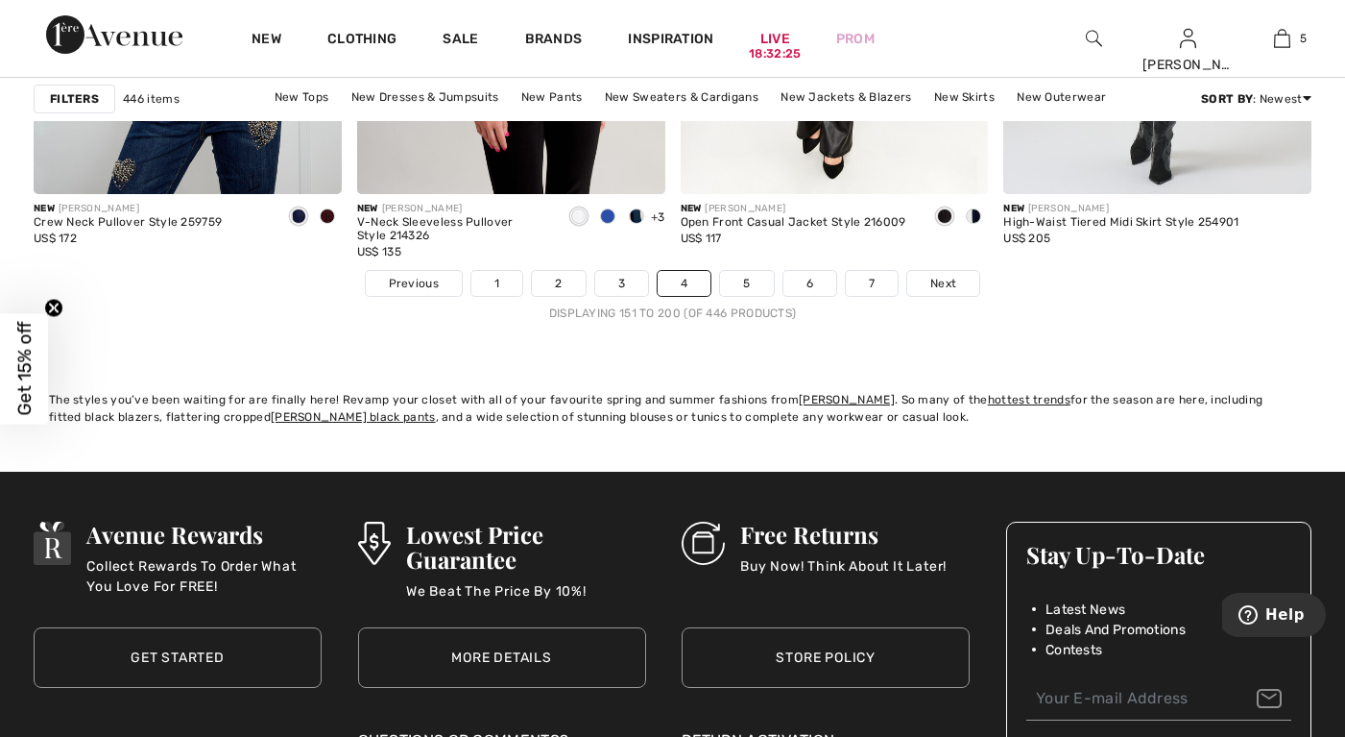
click at [945, 296] on li "Next" at bounding box center [943, 283] width 74 height 27
click at [946, 284] on span "Next" at bounding box center [943, 283] width 26 height 17
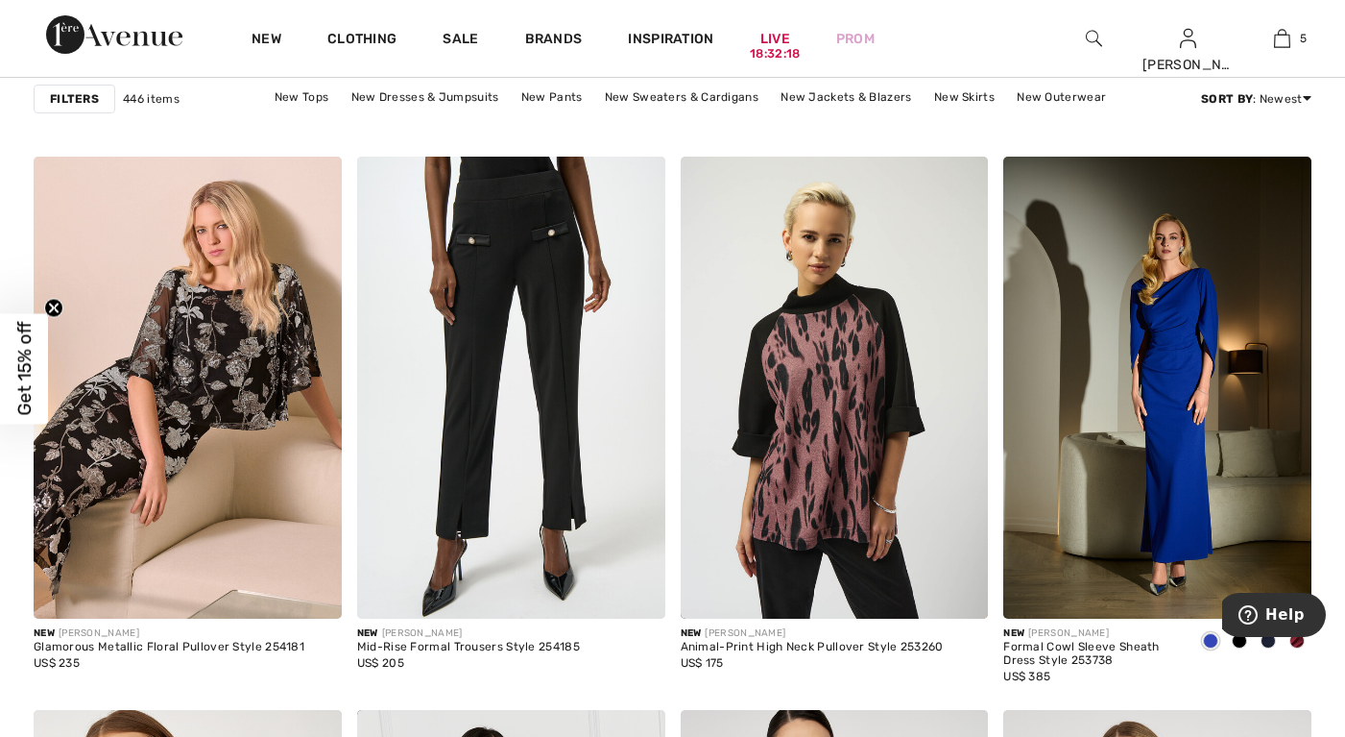
scroll to position [1824, 0]
